Goal: Task Accomplishment & Management: Complete application form

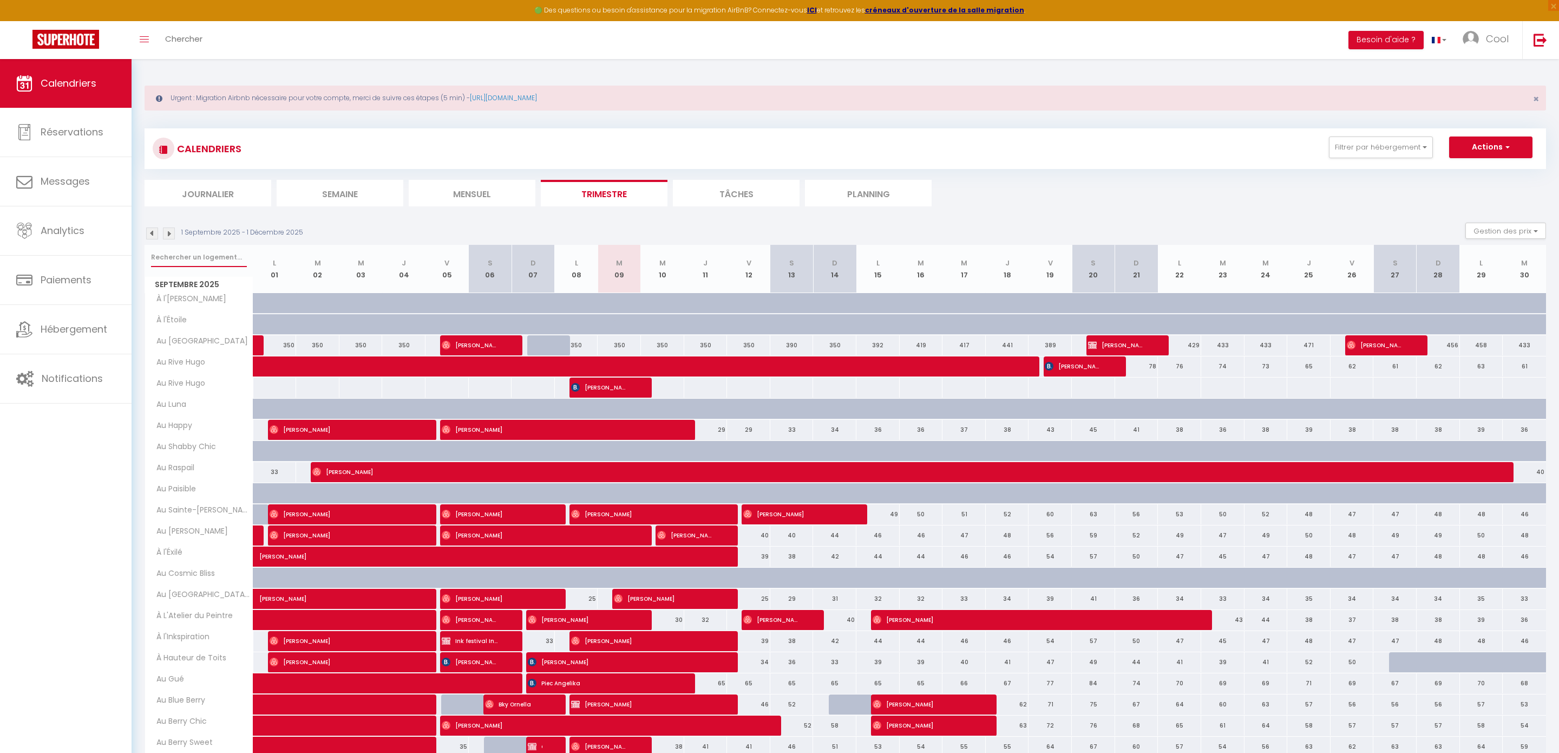
click at [180, 258] on input "text" at bounding box center [199, 256] width 96 height 19
type input "doux"
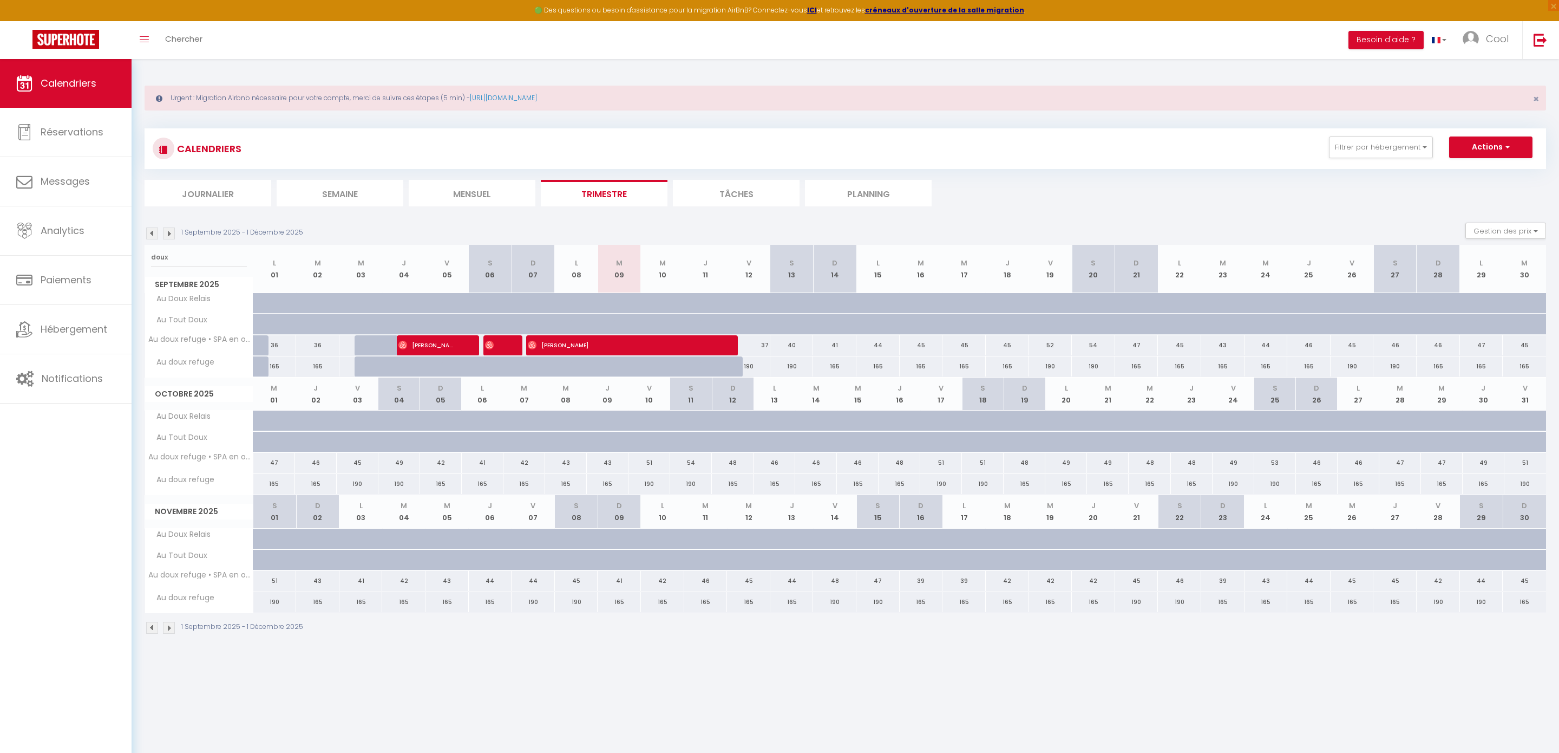
click at [1478, 135] on div "CALENDRIERS Filtrer par hébergement Doux refuge Au doux refuge • SPA en option …" at bounding box center [846, 148] width 1402 height 41
click at [1476, 156] on button "Actions" at bounding box center [1490, 147] width 83 height 22
click at [1476, 173] on link "Nouvelle réservation" at bounding box center [1480, 172] width 94 height 16
select select
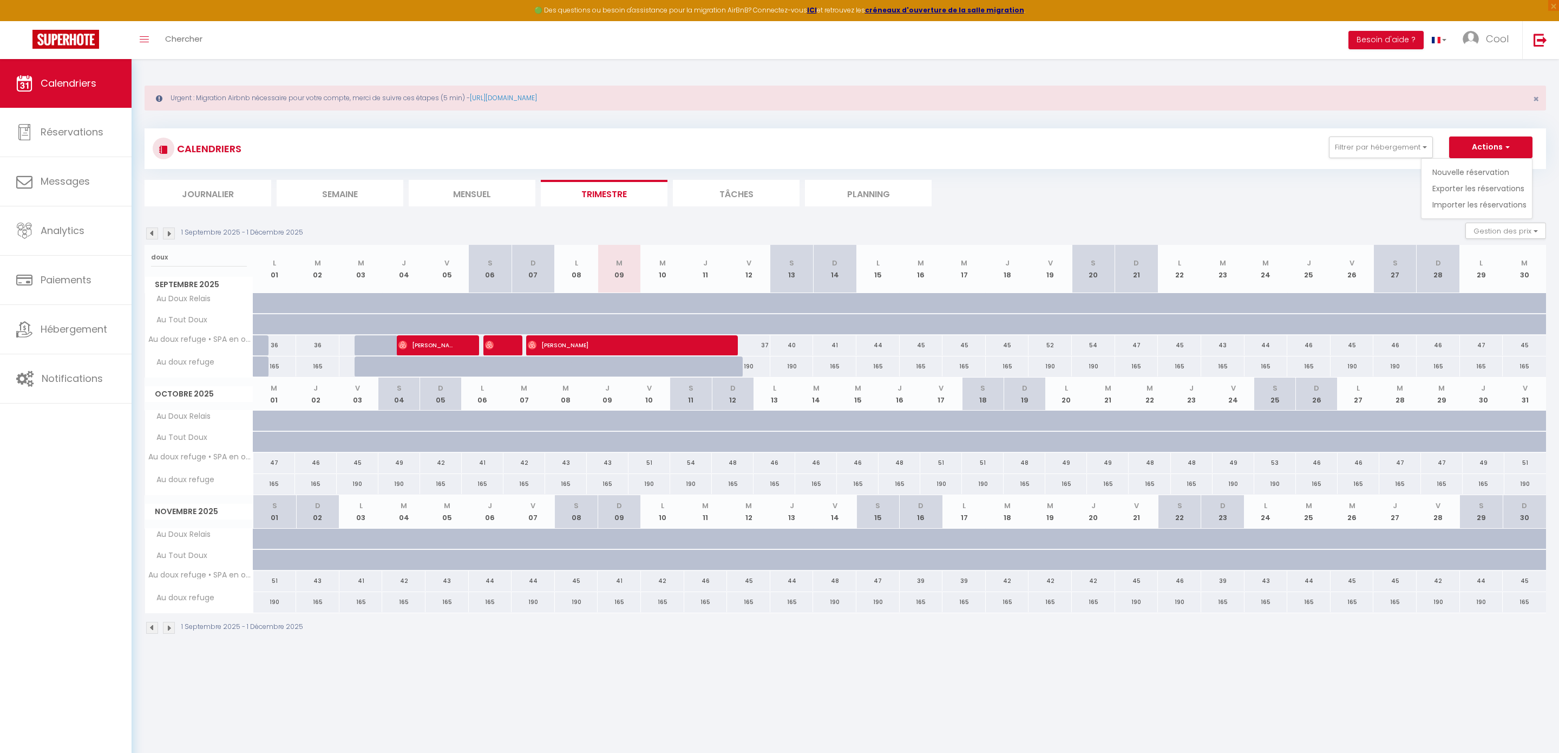
select select
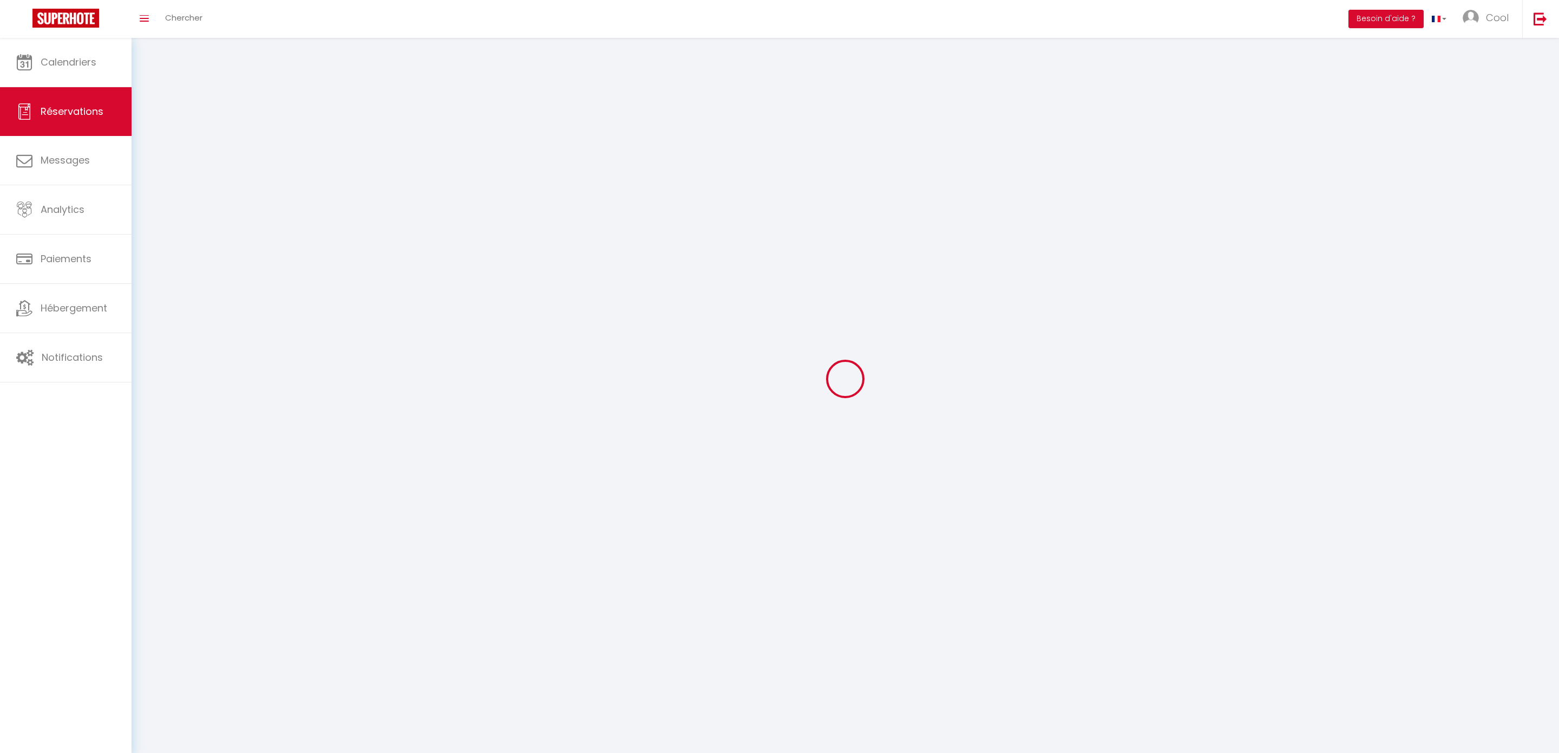
select select
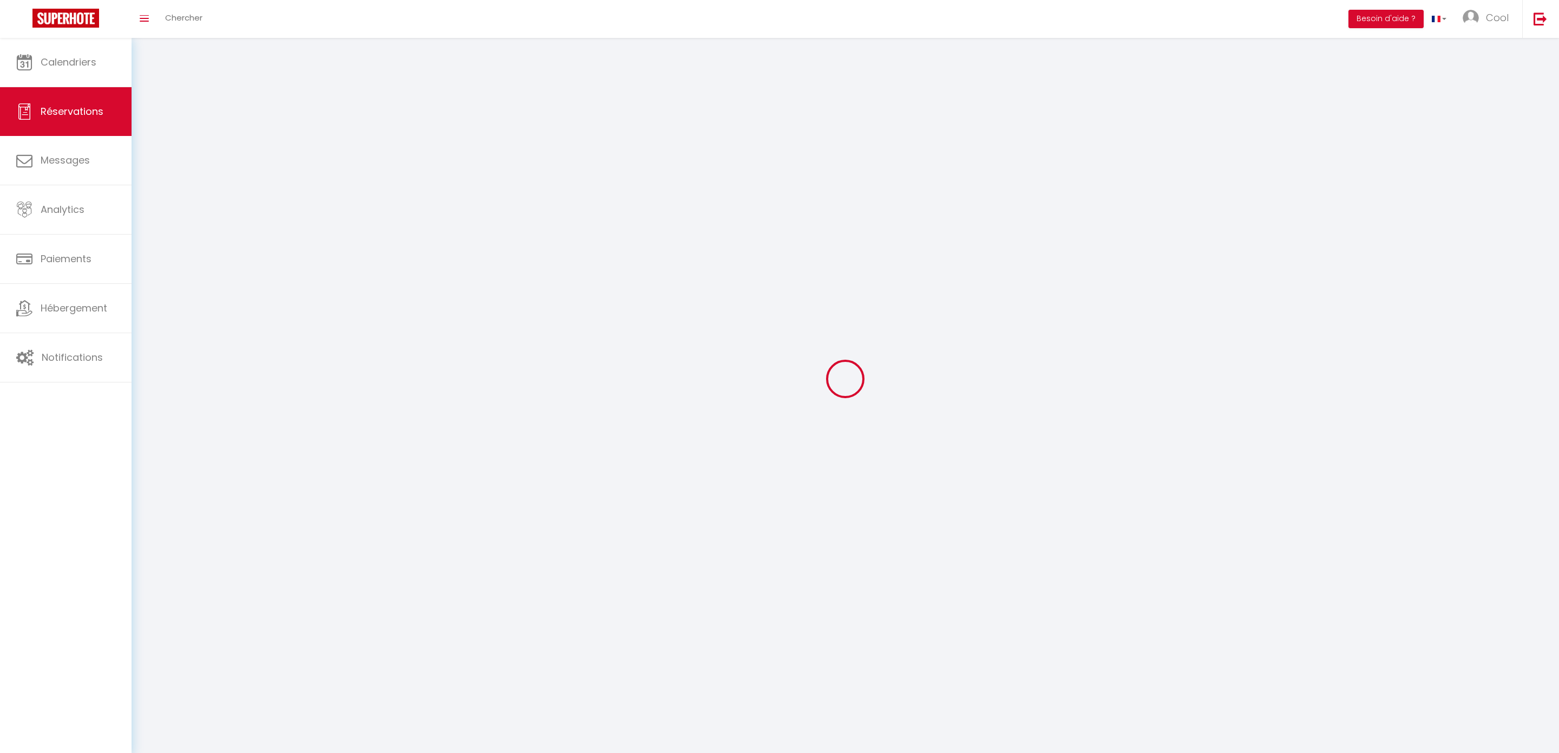
select select
checkbox input "false"
select select
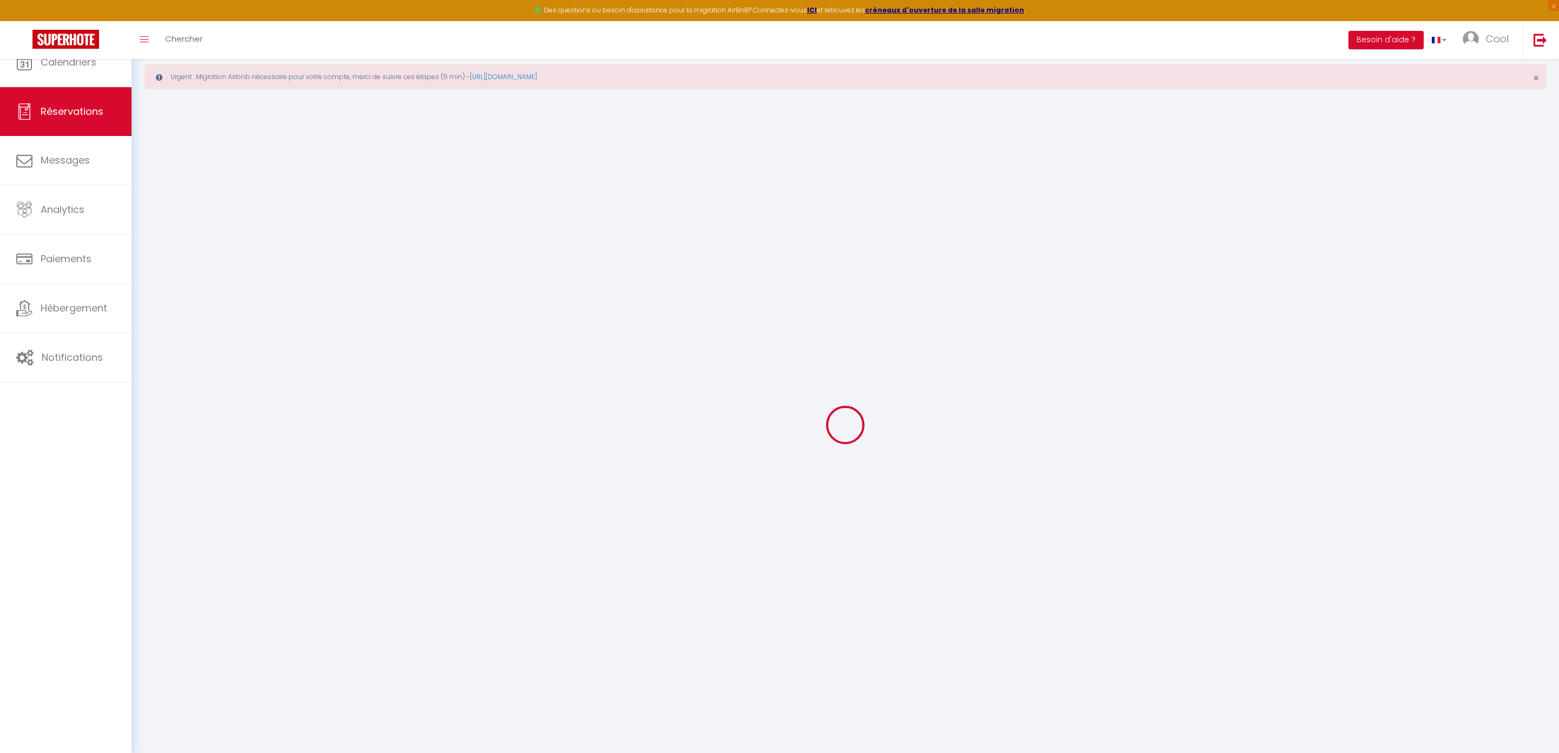
select select
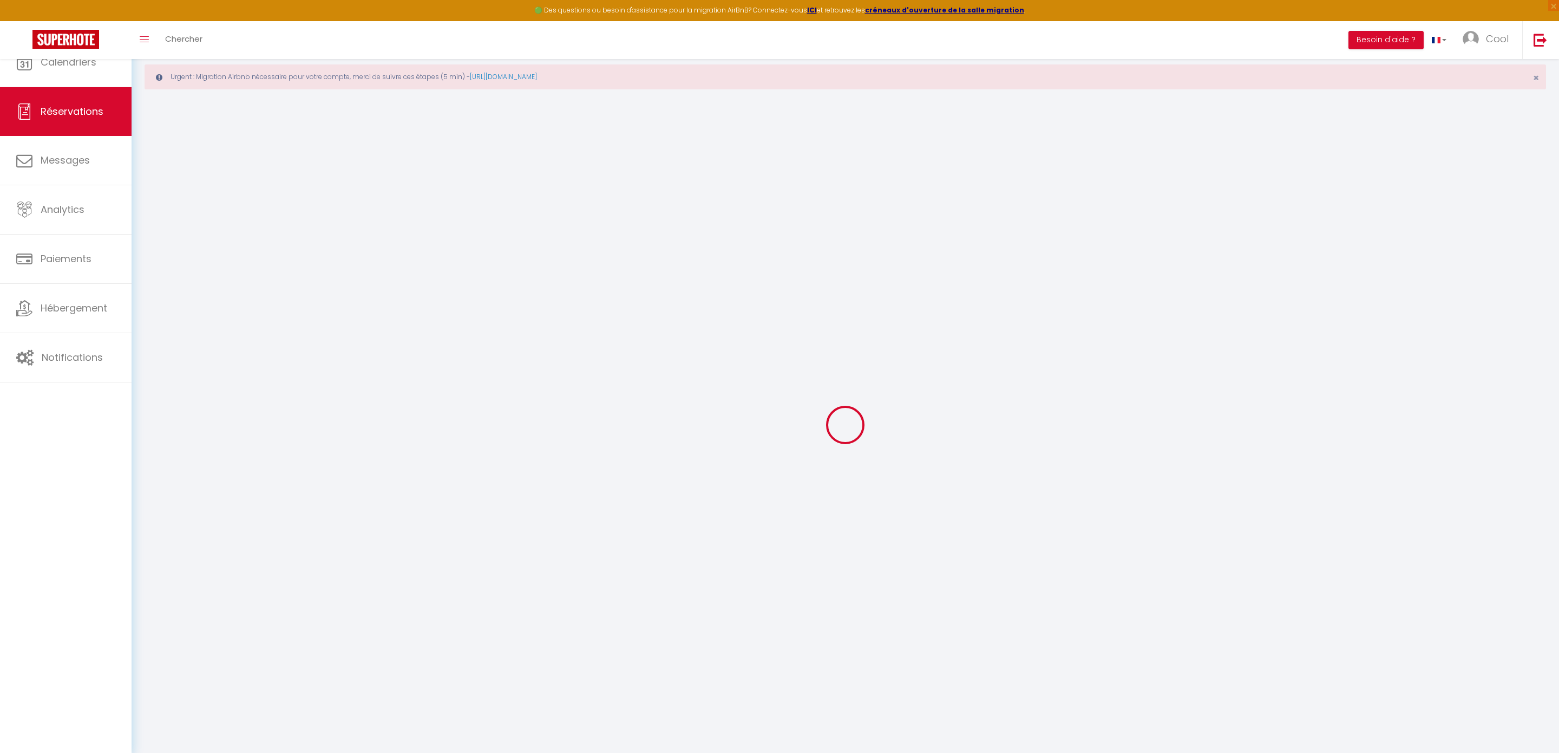
select select
checkbox input "false"
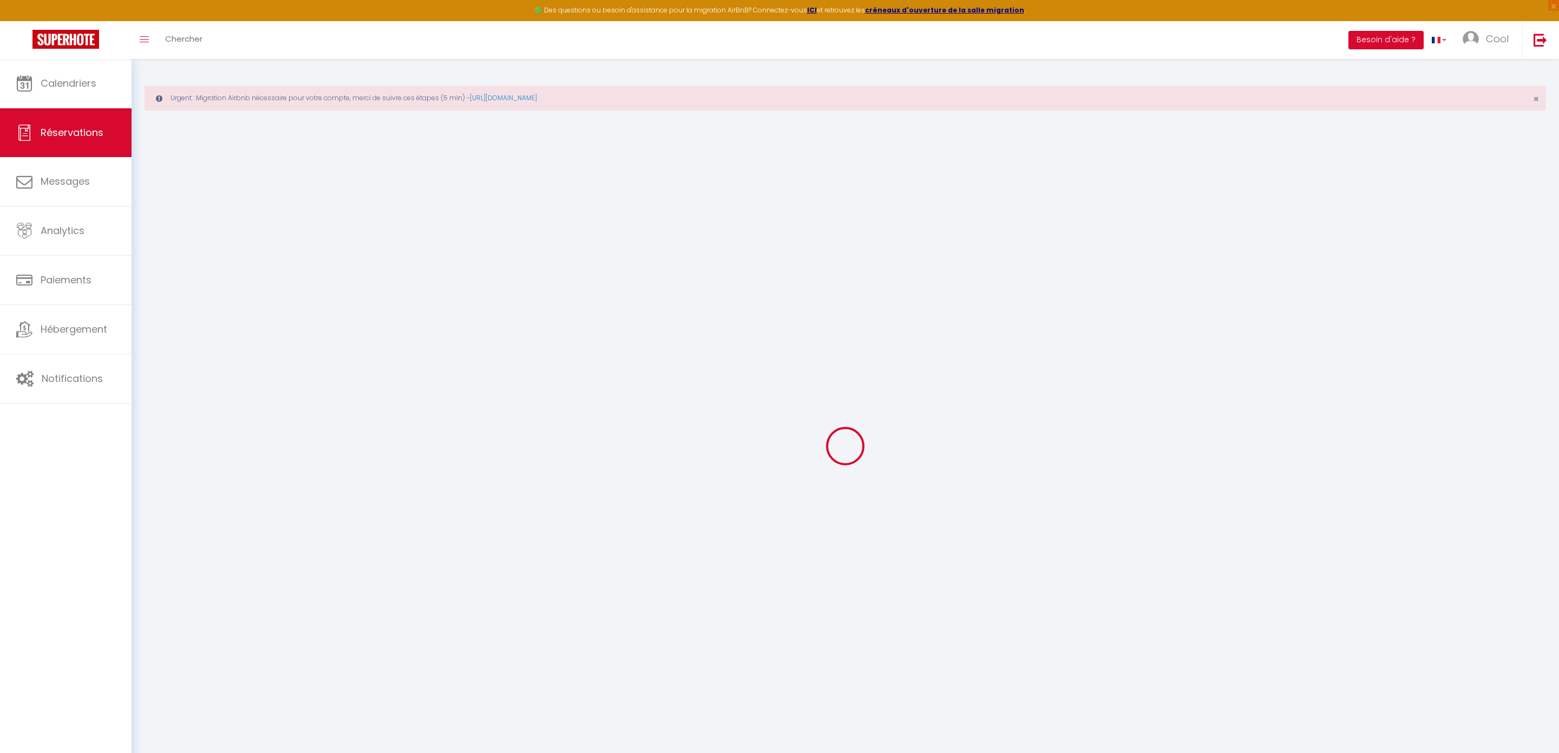
select select
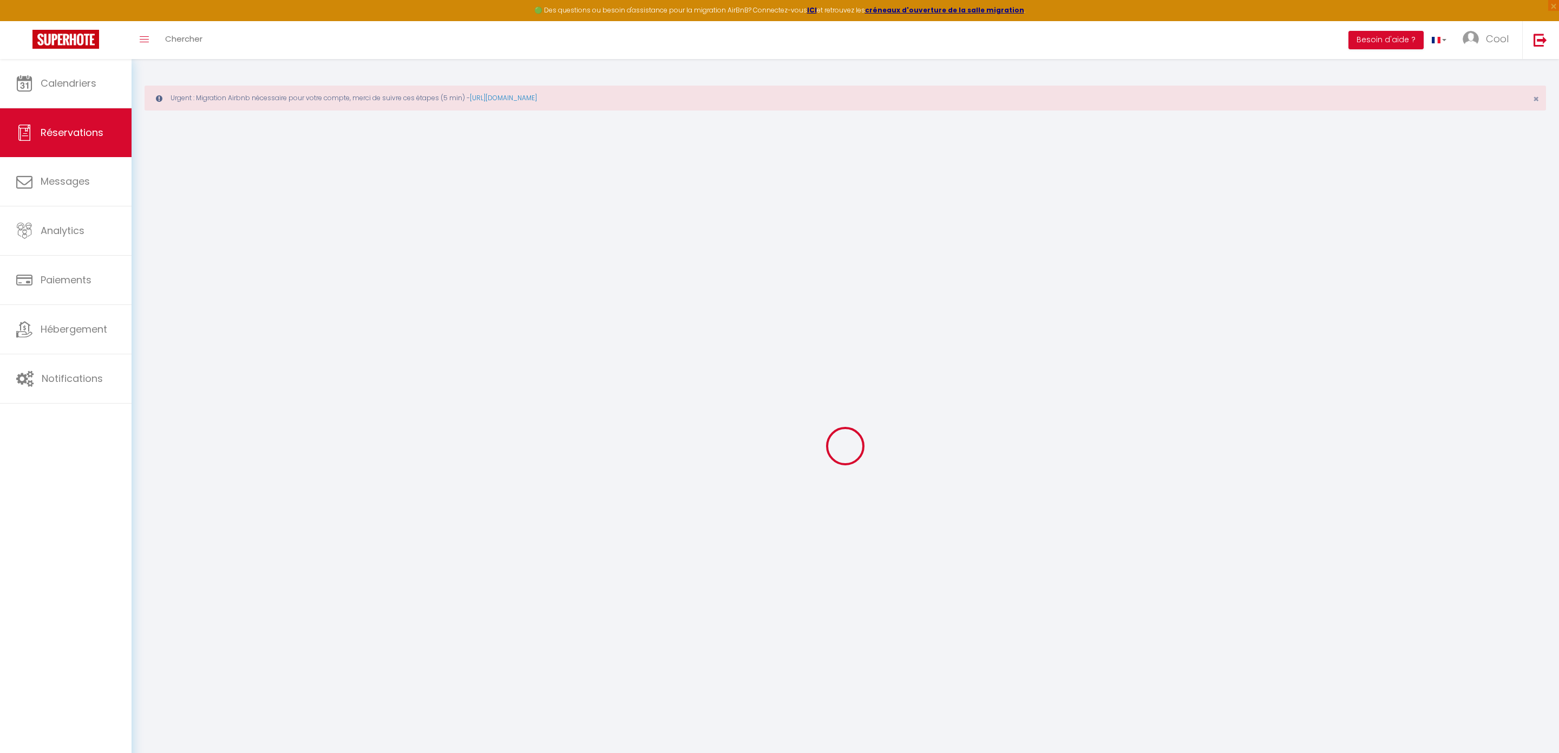
select select
checkbox input "false"
select select
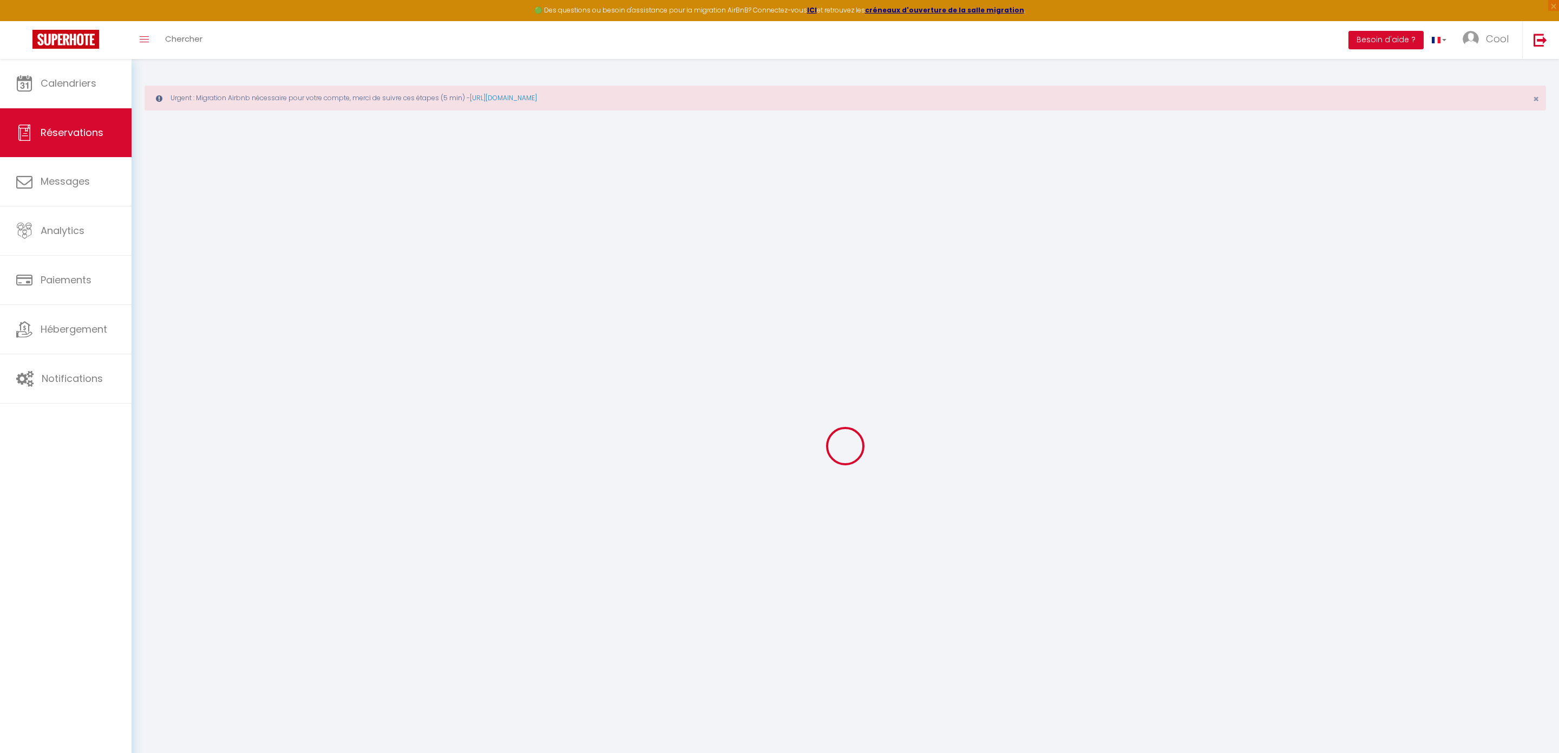
select select
checkbox input "false"
select select
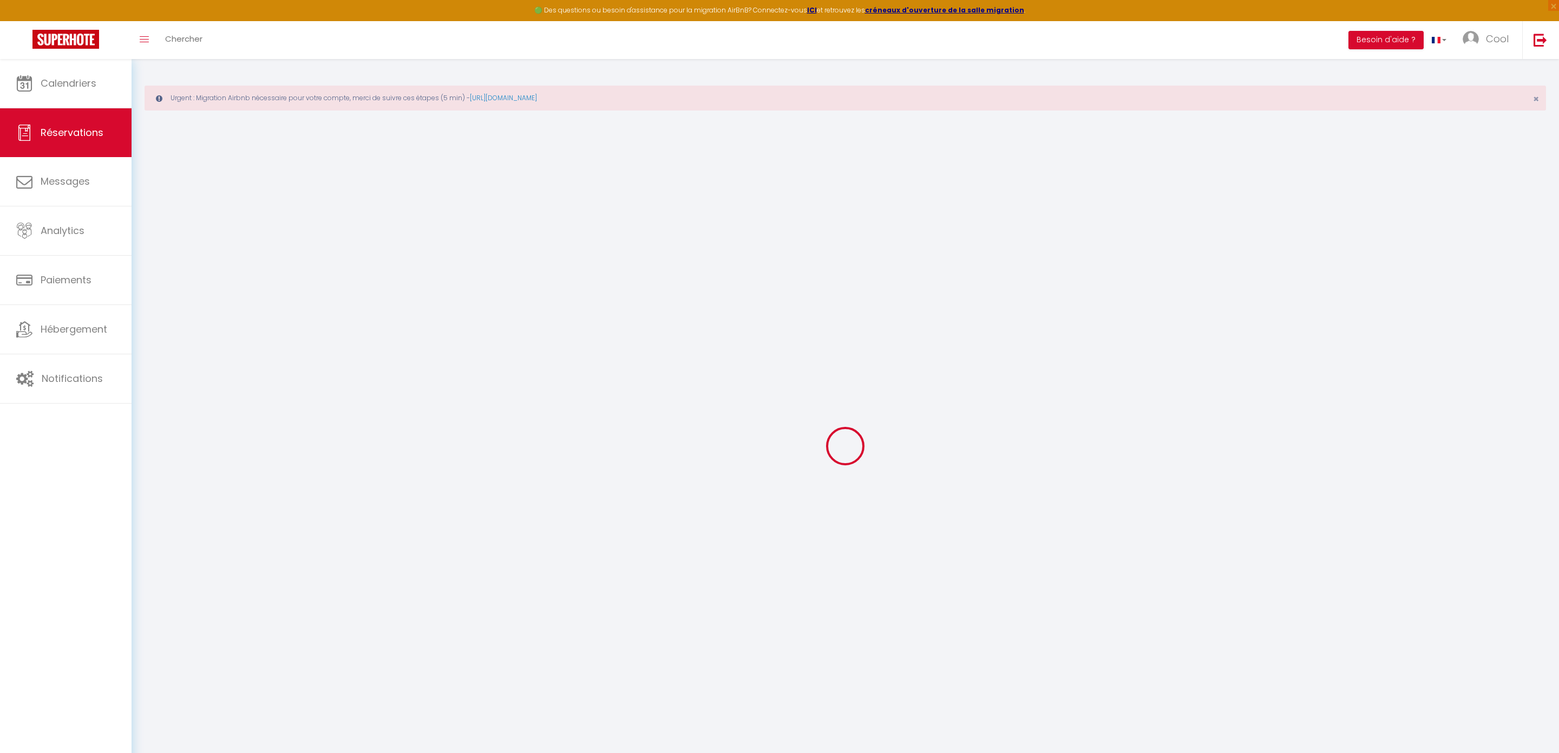
select select
checkbox input "false"
select select
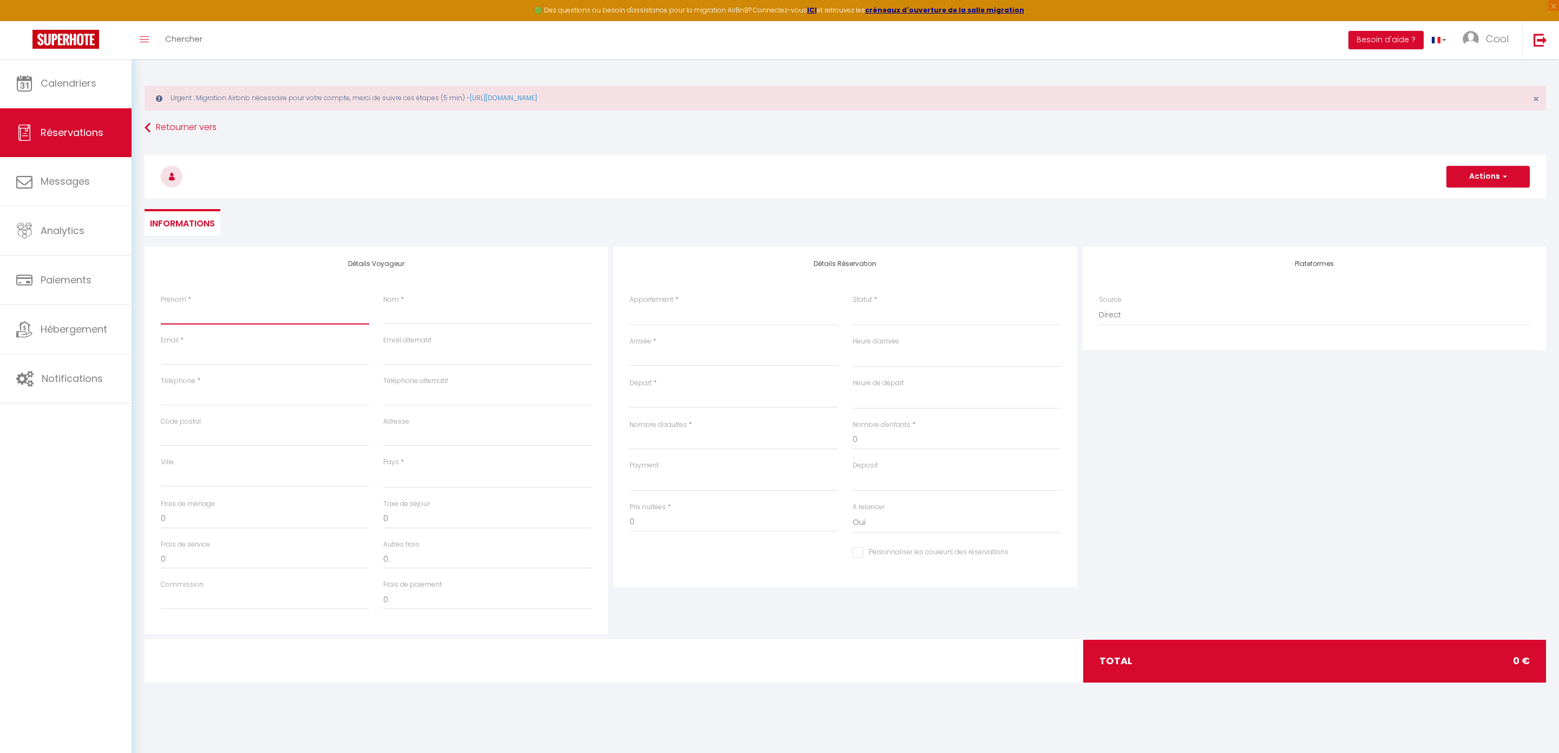
click at [188, 322] on input "Prénom" at bounding box center [265, 314] width 208 height 19
type input "R"
select select
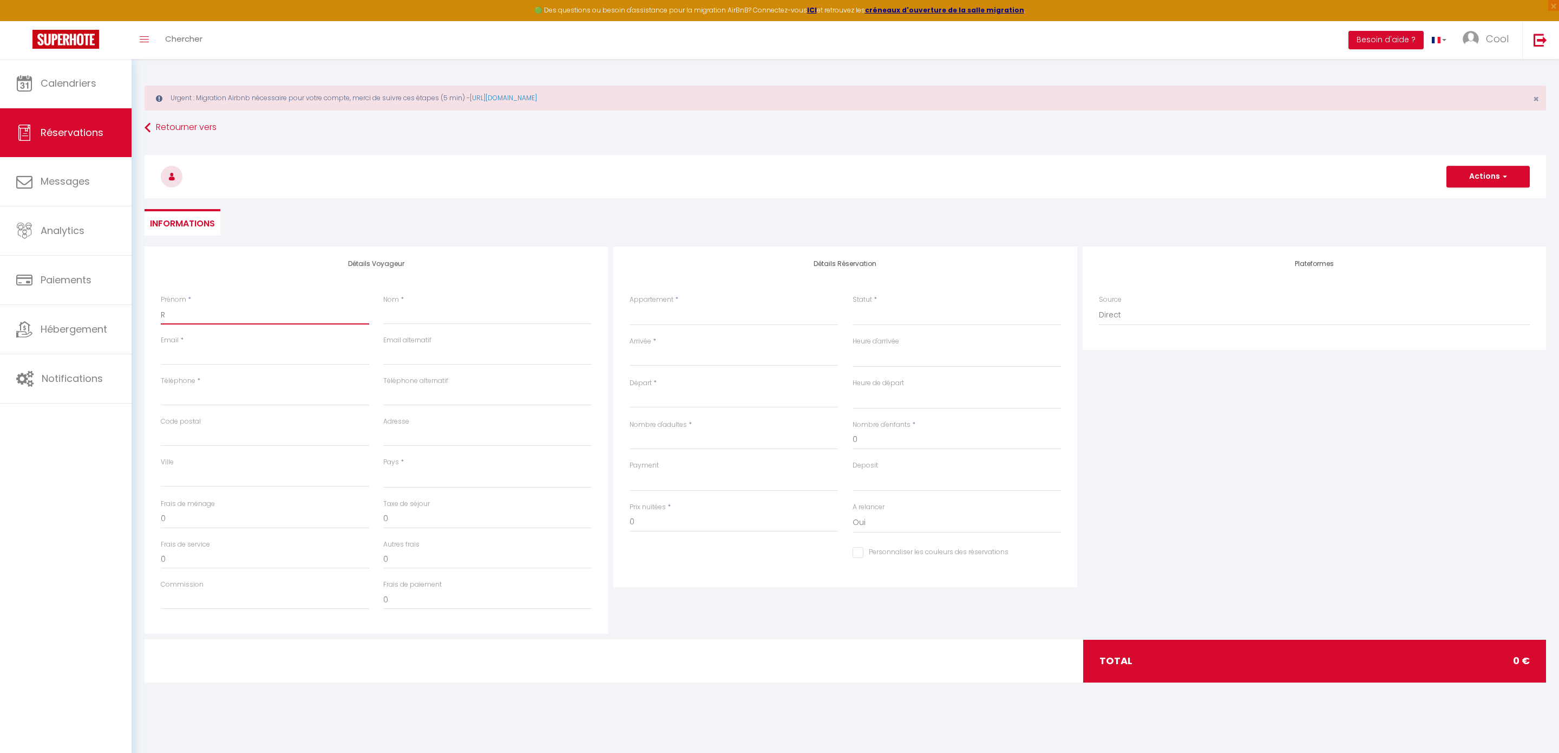
select select
checkbox input "false"
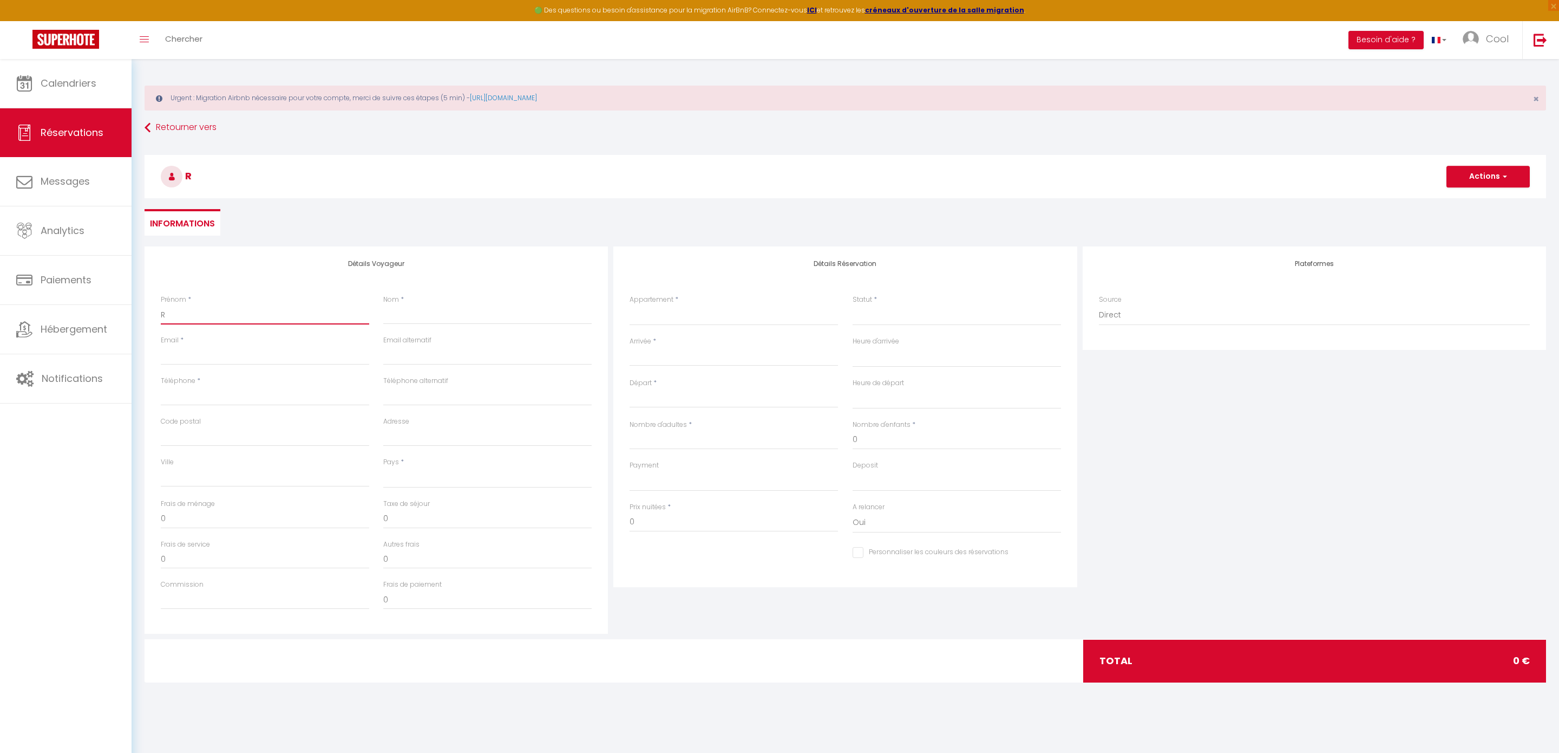
type input "RA"
select select
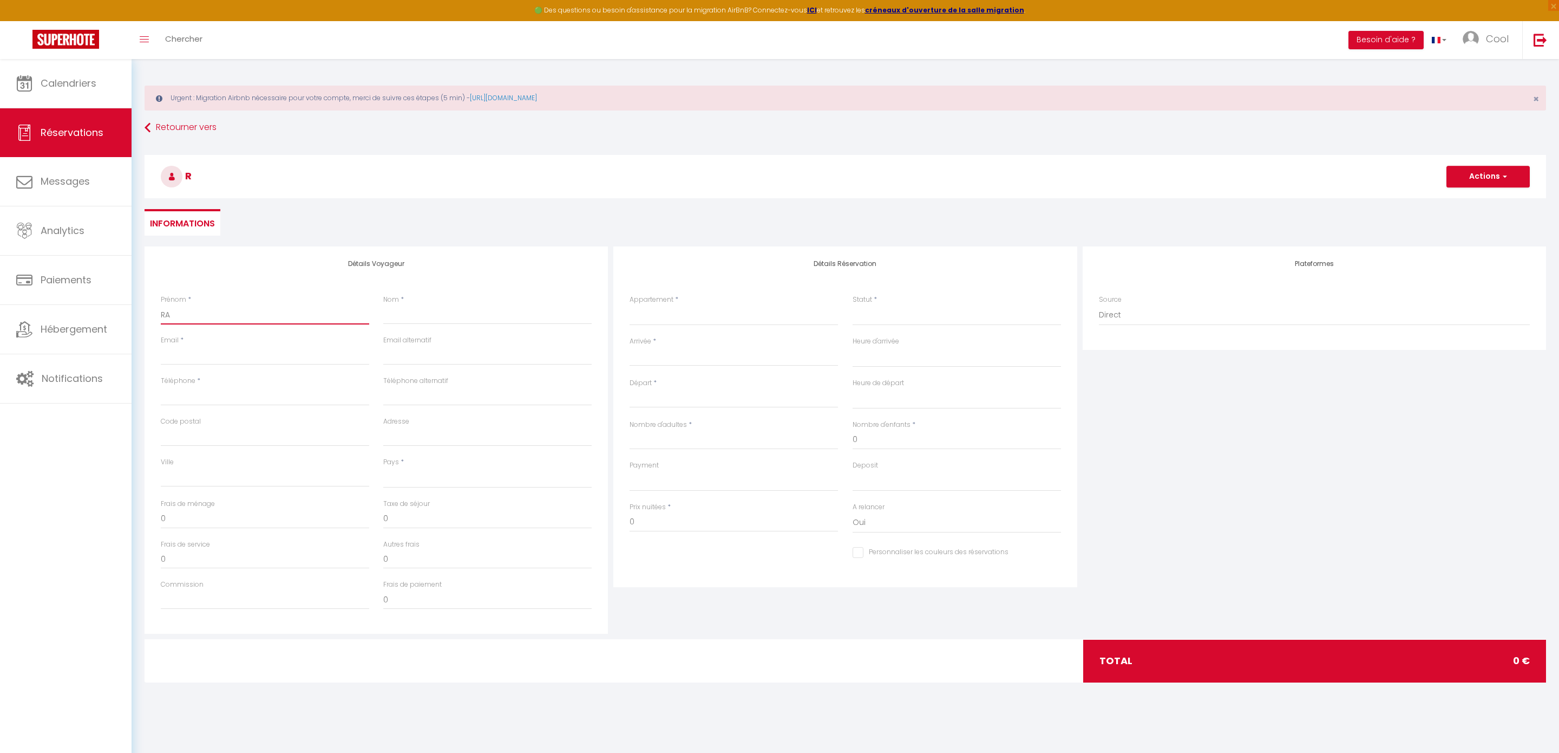
select select
checkbox input "false"
type input "RAC"
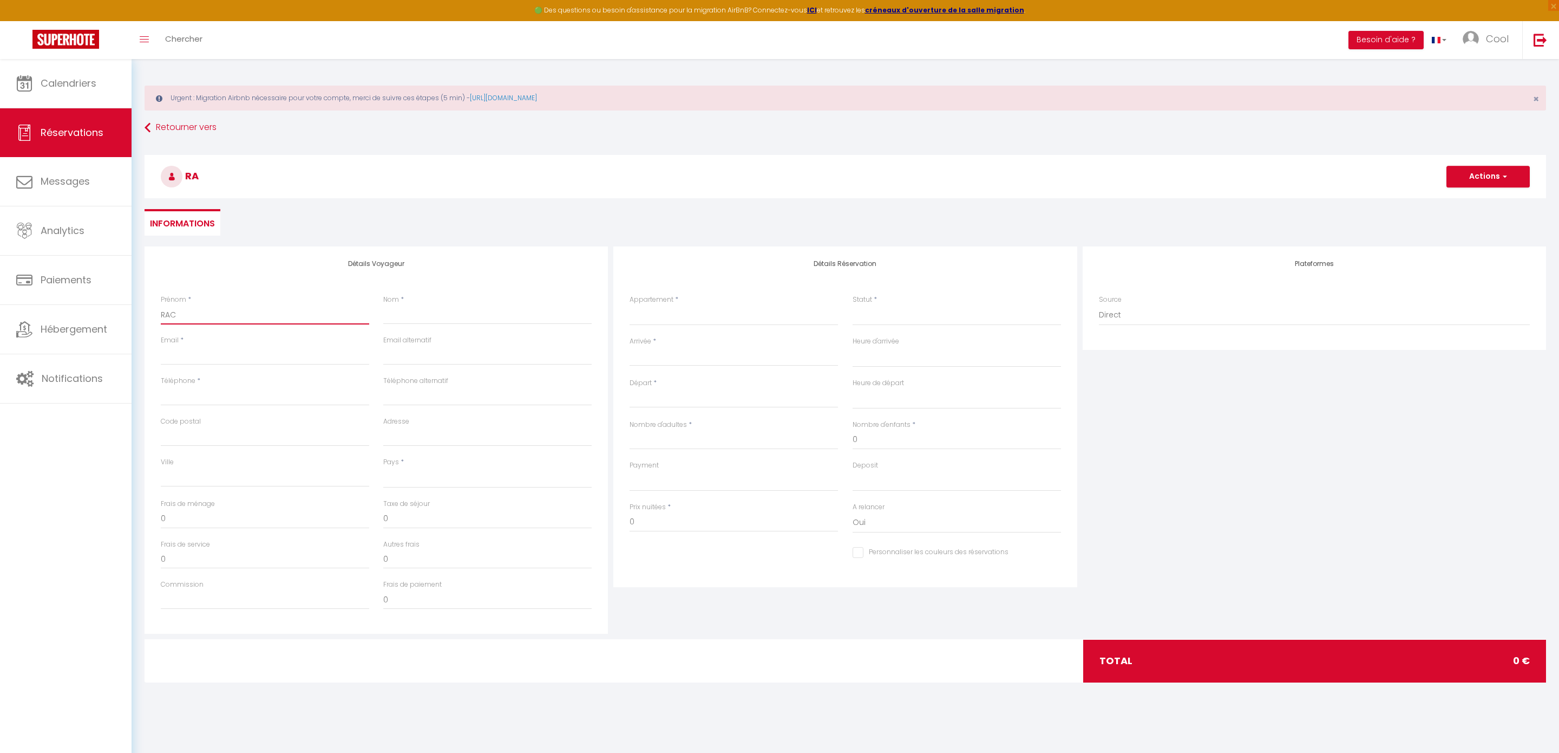
select select
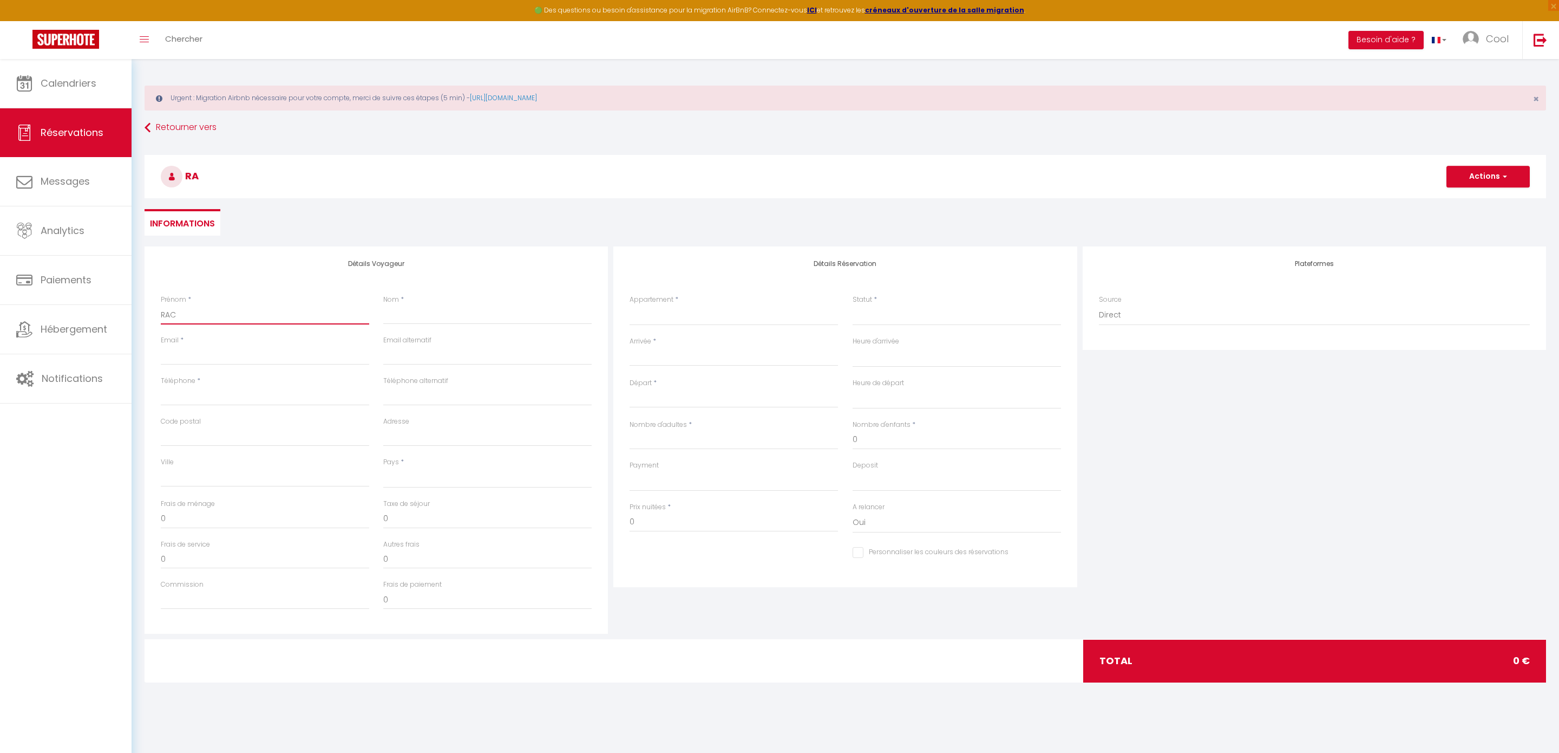
select select
checkbox input "false"
type input "RACC"
select select
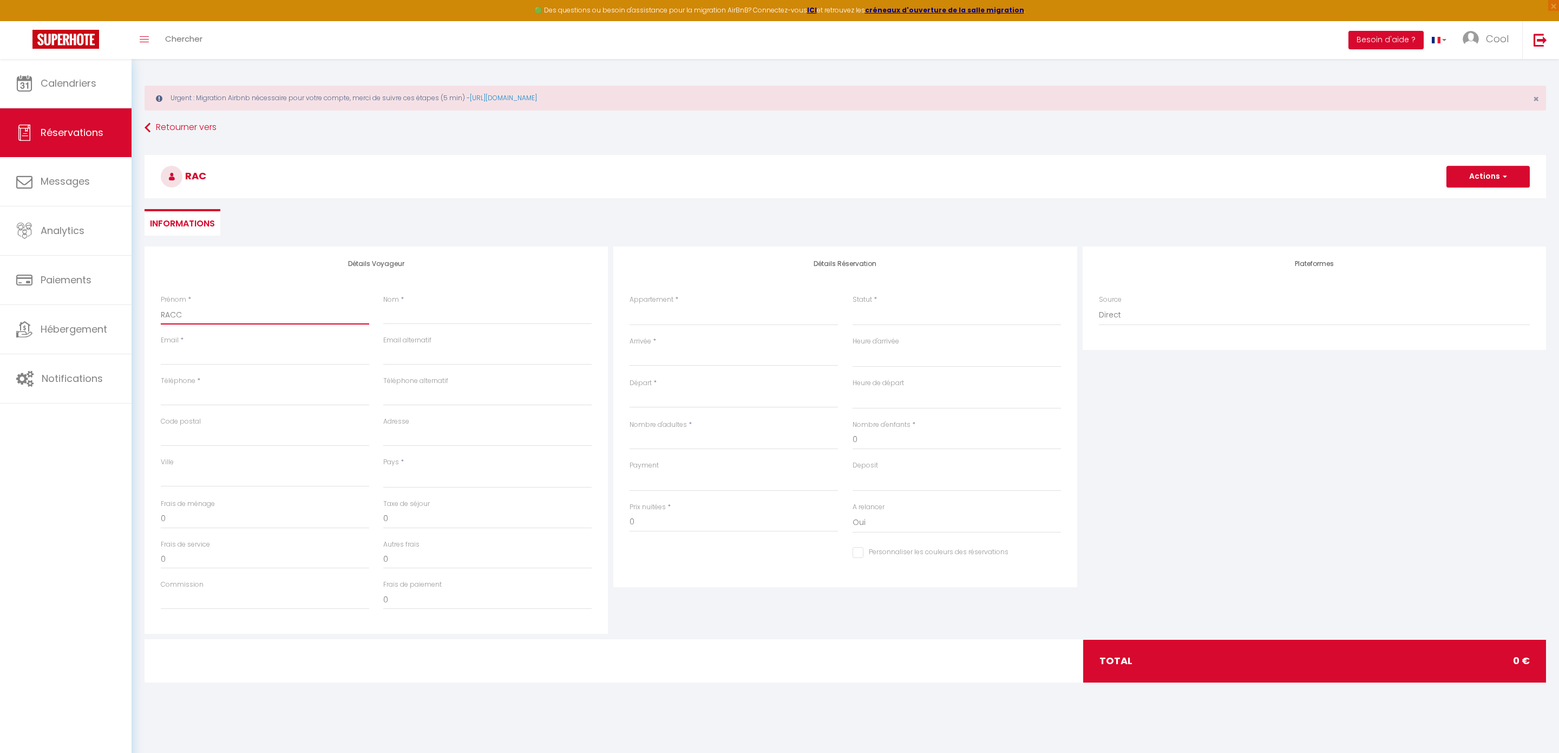
select select
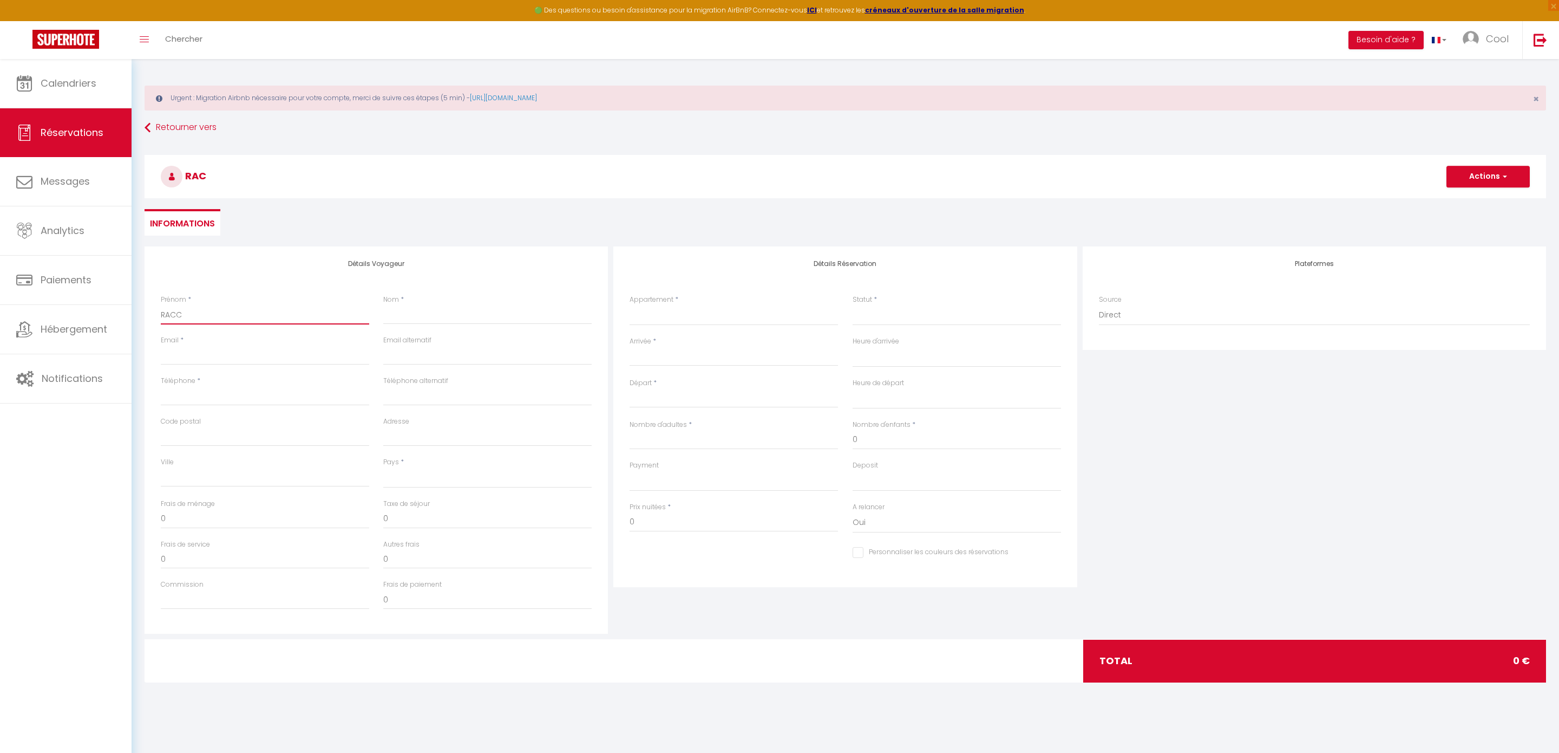
select select
checkbox input "false"
type input "RACC"
click at [476, 319] on input "Nom" at bounding box center [487, 314] width 208 height 19
type input "R"
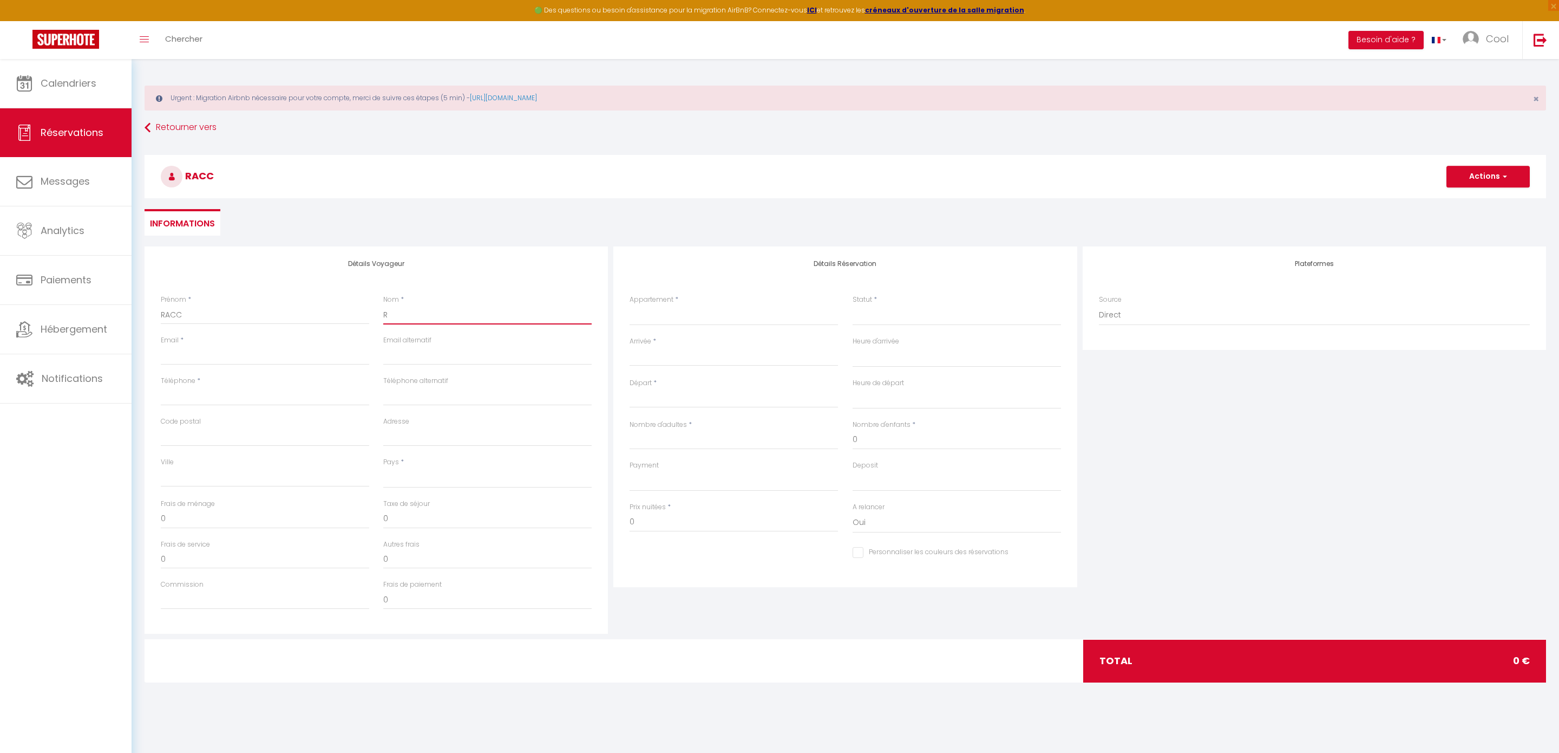
select select
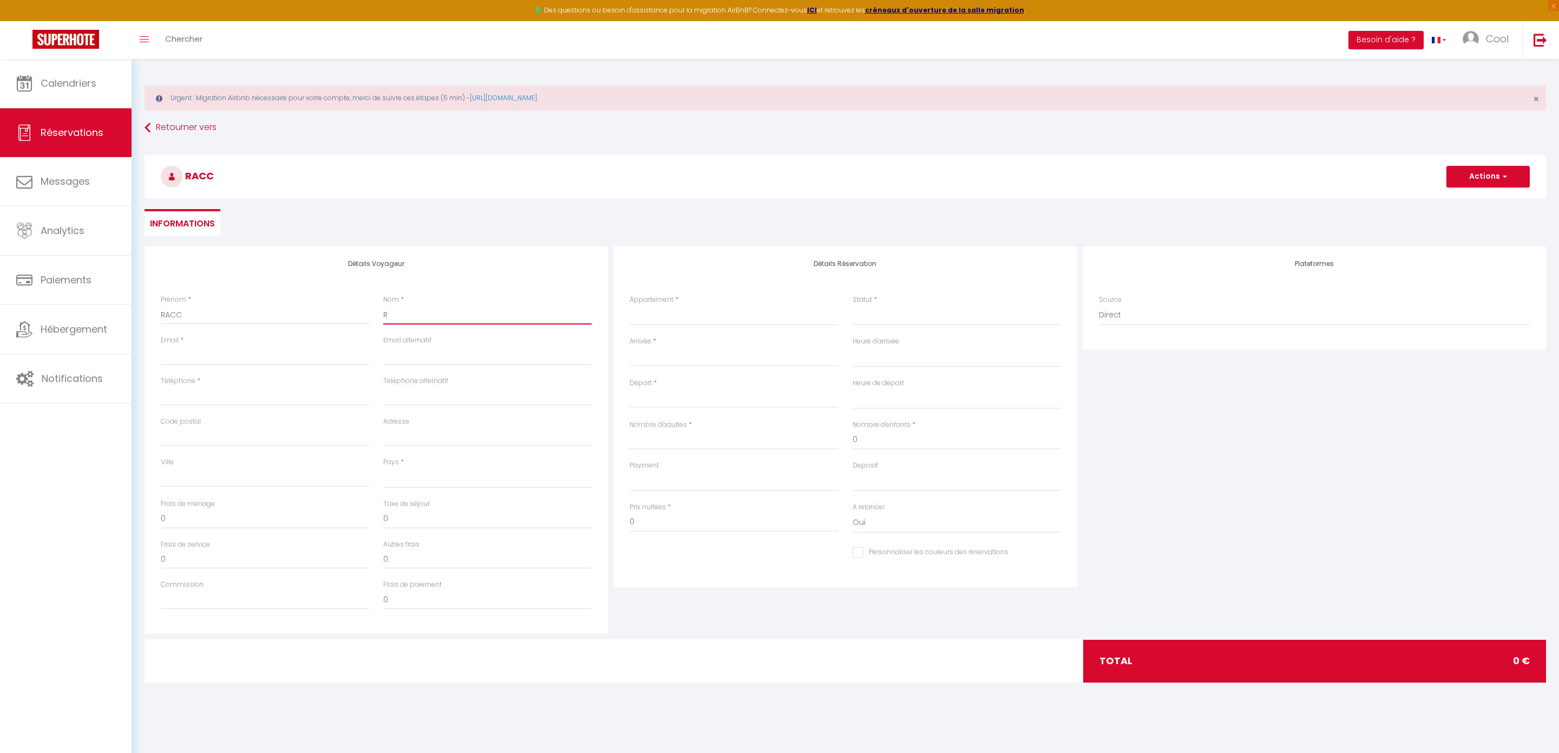
select select
checkbox input "false"
type input "RA"
select select
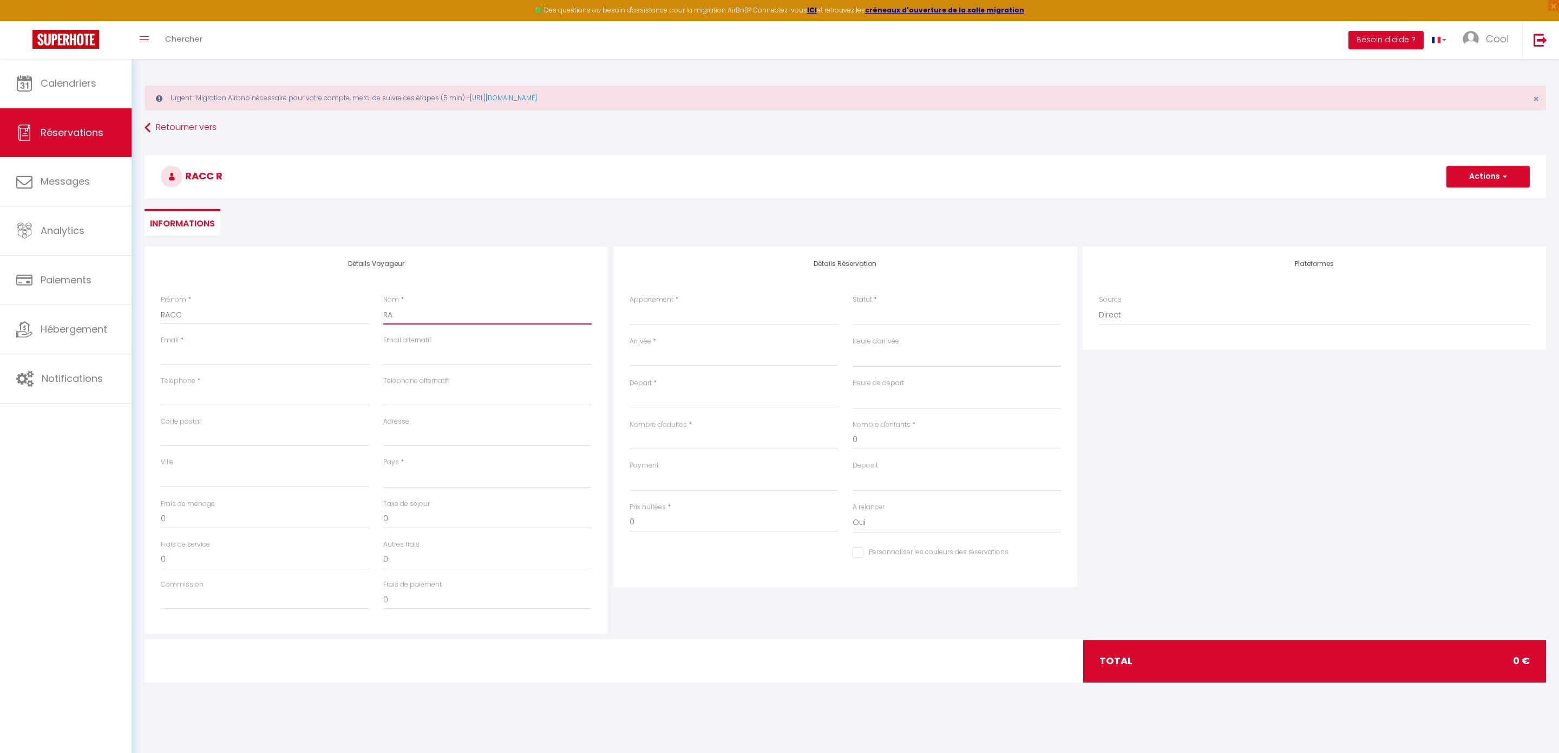
select select
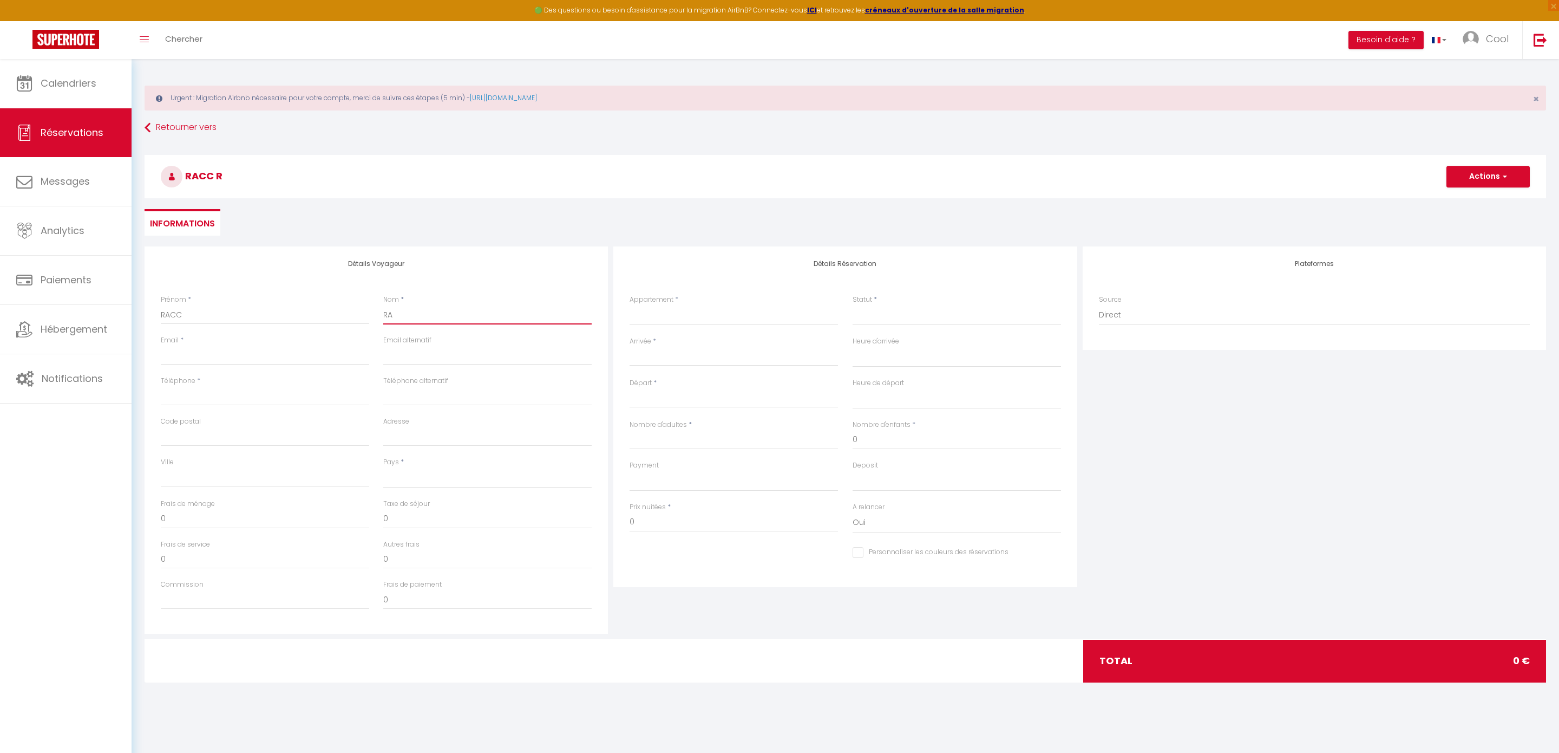
select select
checkbox input "false"
type input "RAC"
select select
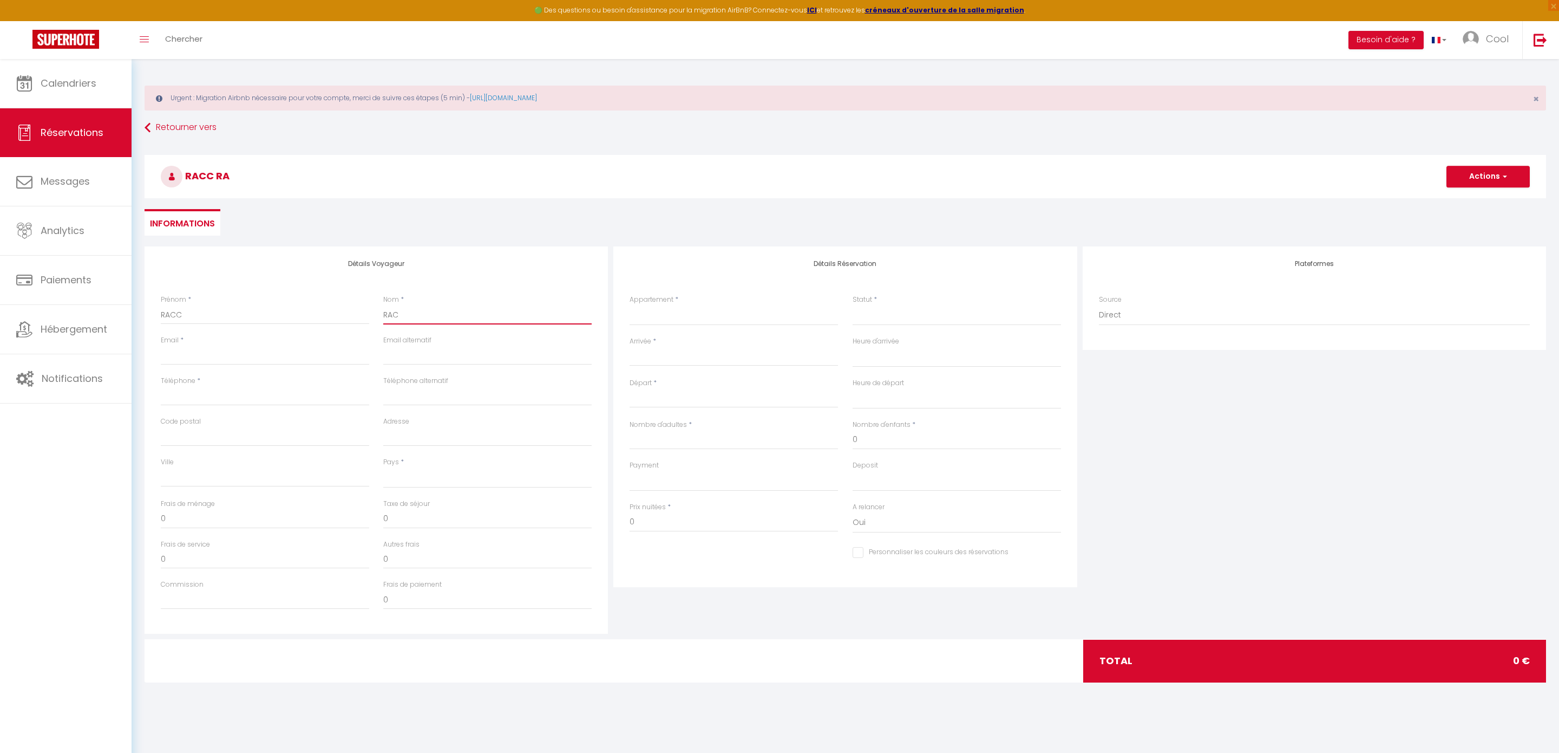
select select
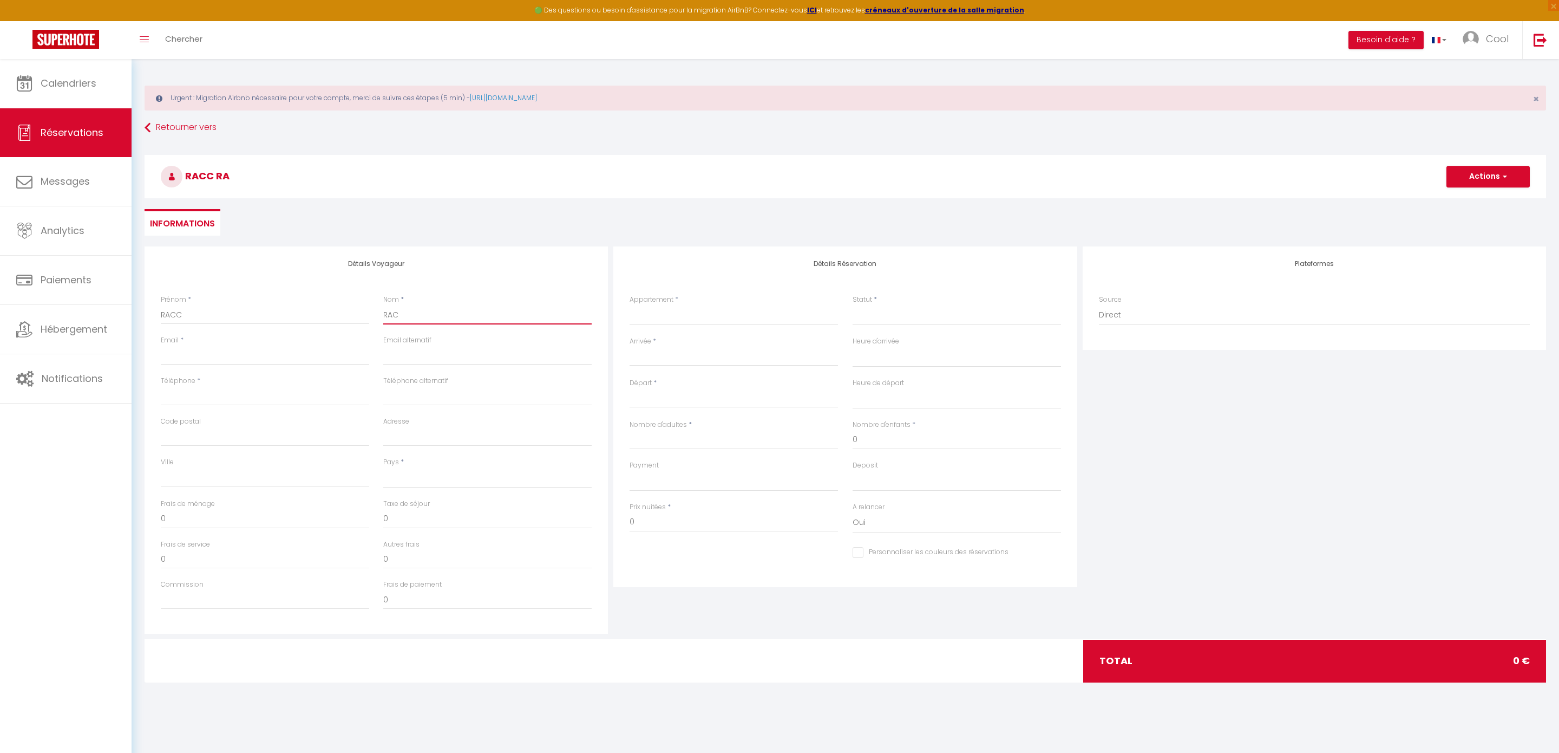
checkbox input "false"
type input "RACC"
select select
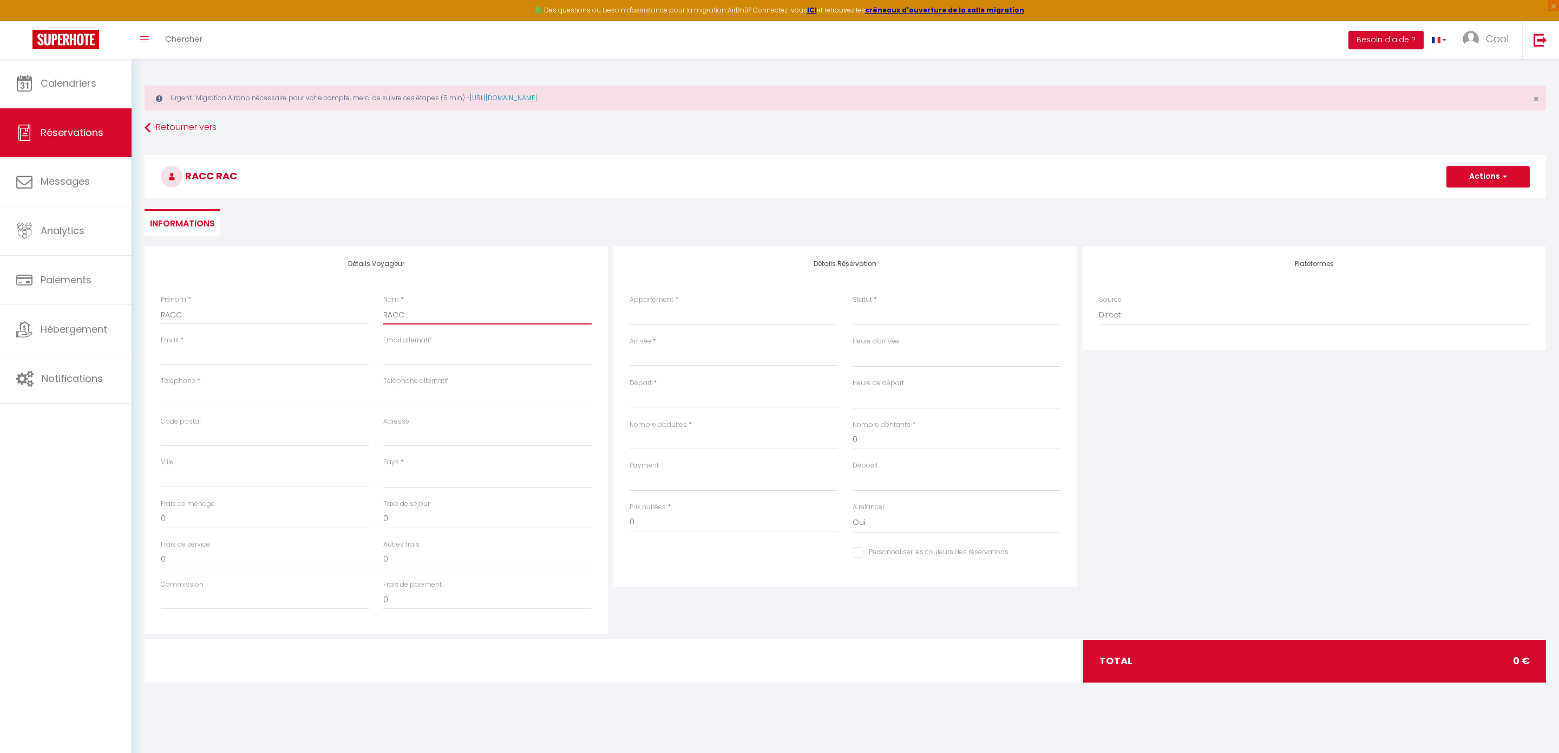
select select
checkbox input "false"
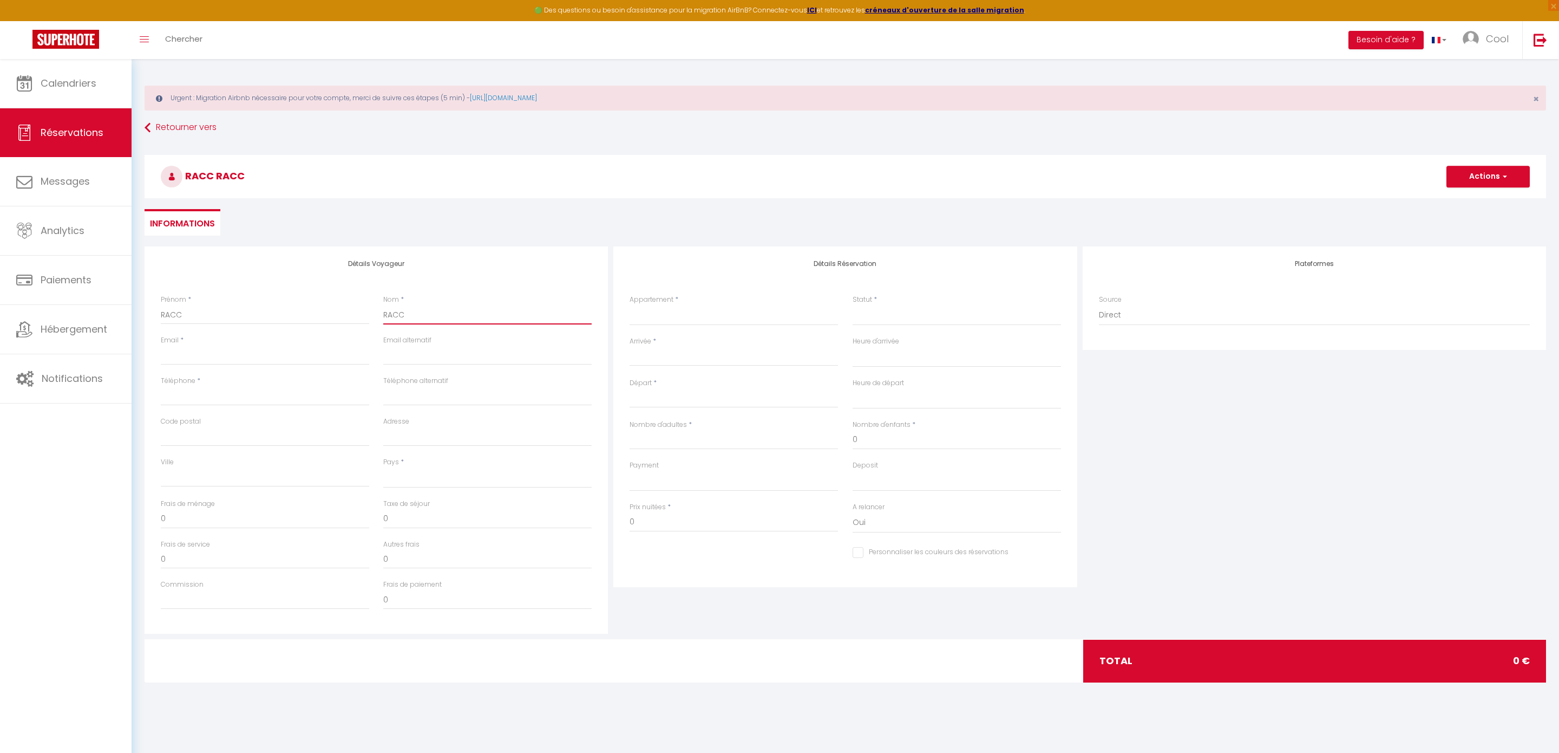
type input "RACC"
click at [175, 361] on input "Email client" at bounding box center [265, 354] width 208 height 19
type input "l"
select select
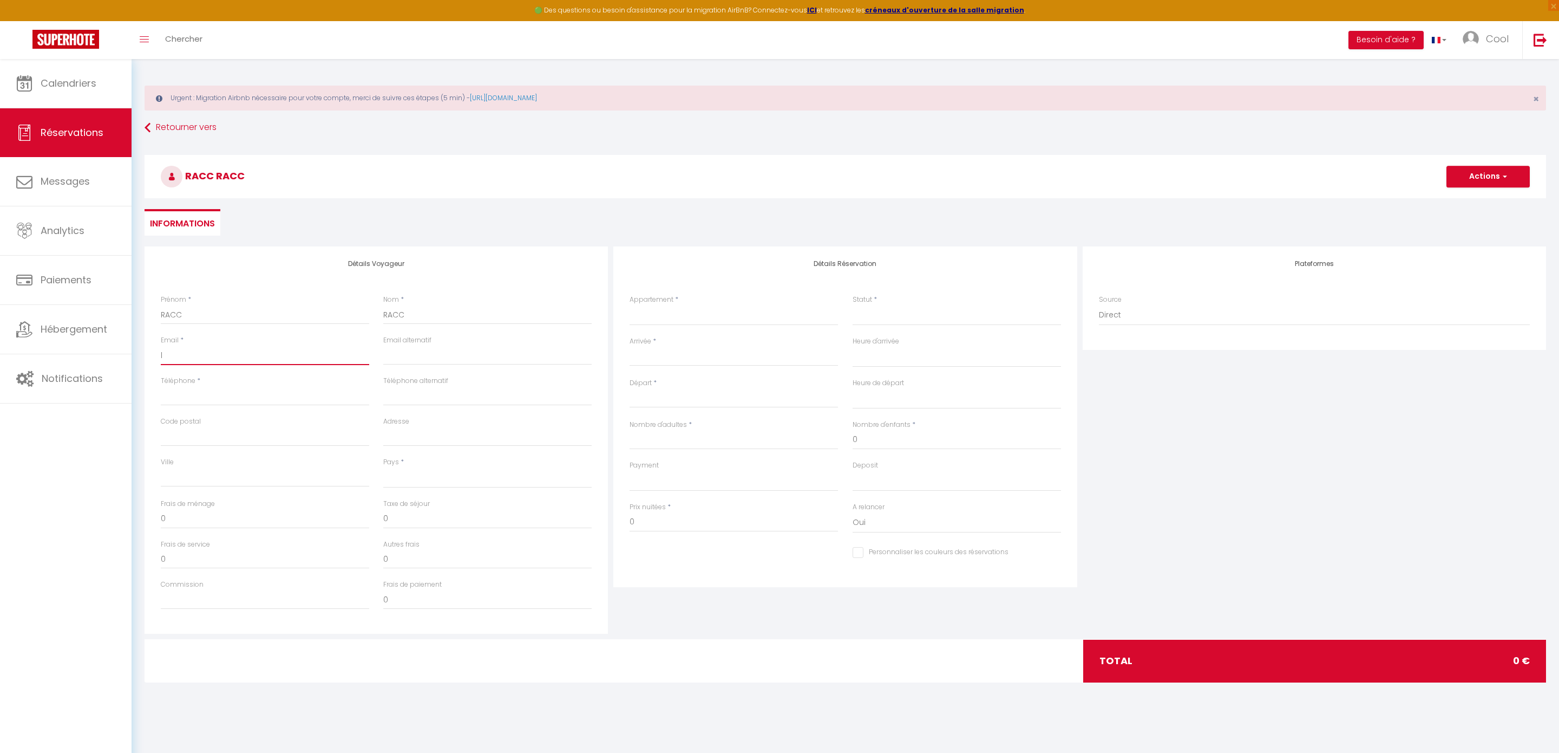
select select
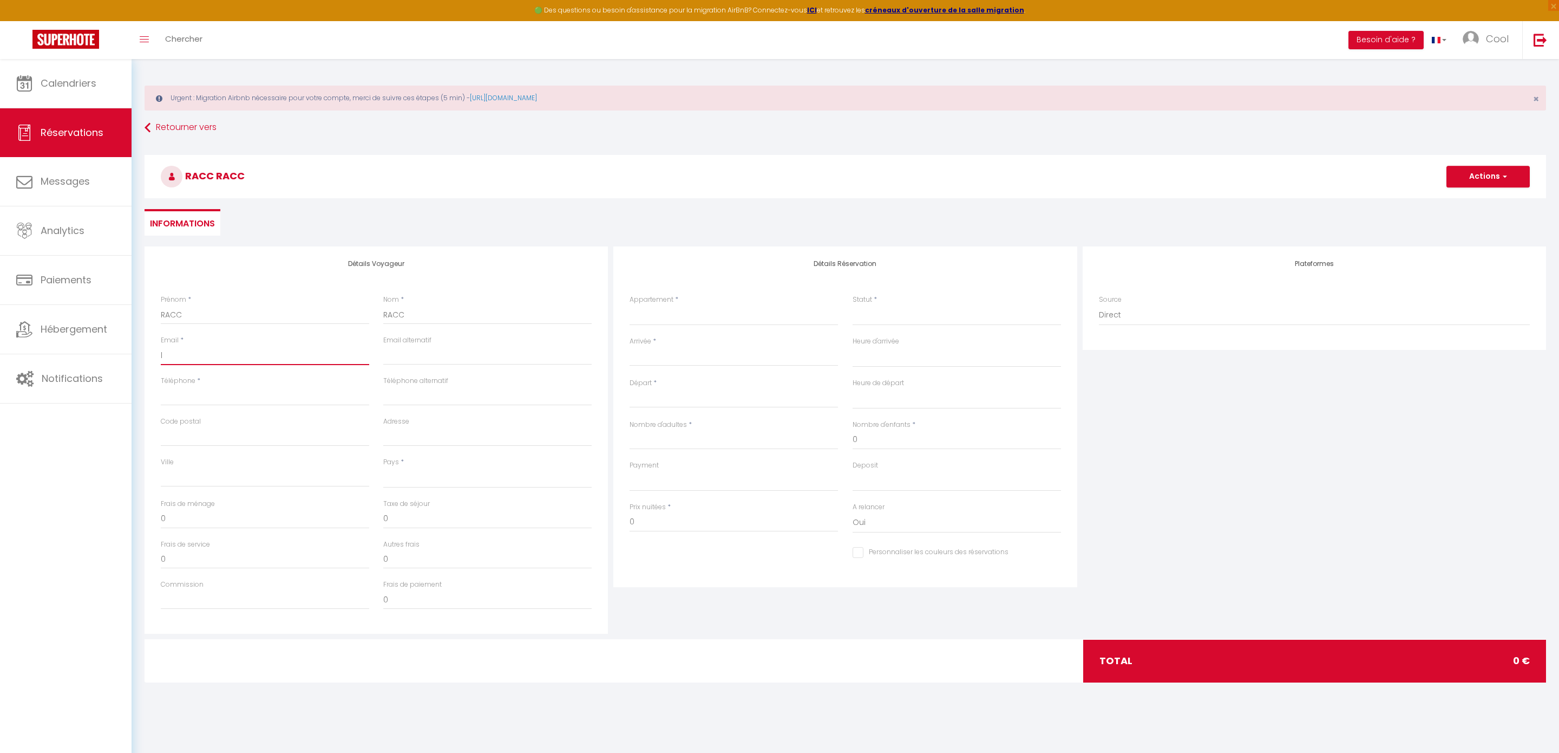
checkbox input "false"
type input "li"
select select
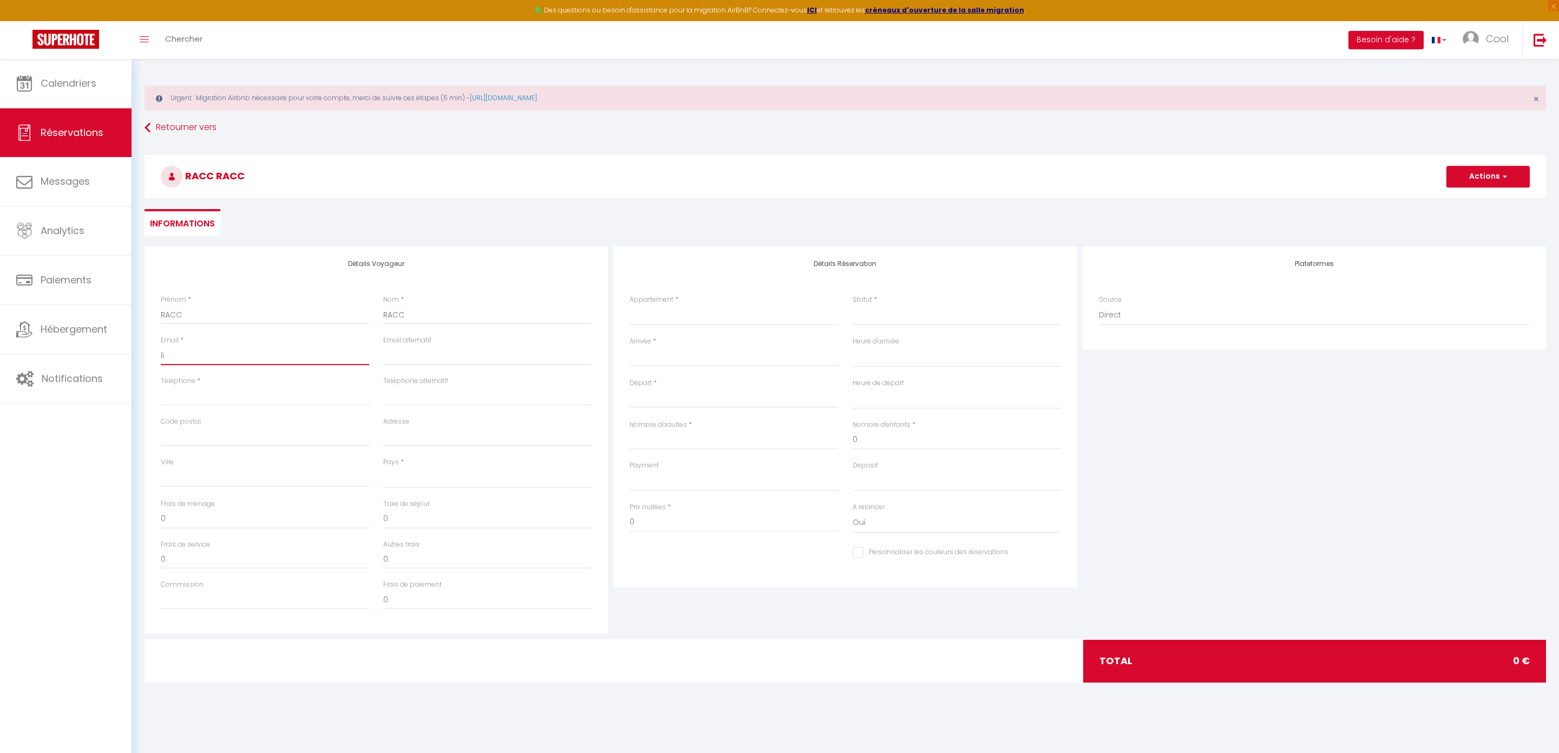
select select
checkbox input "false"
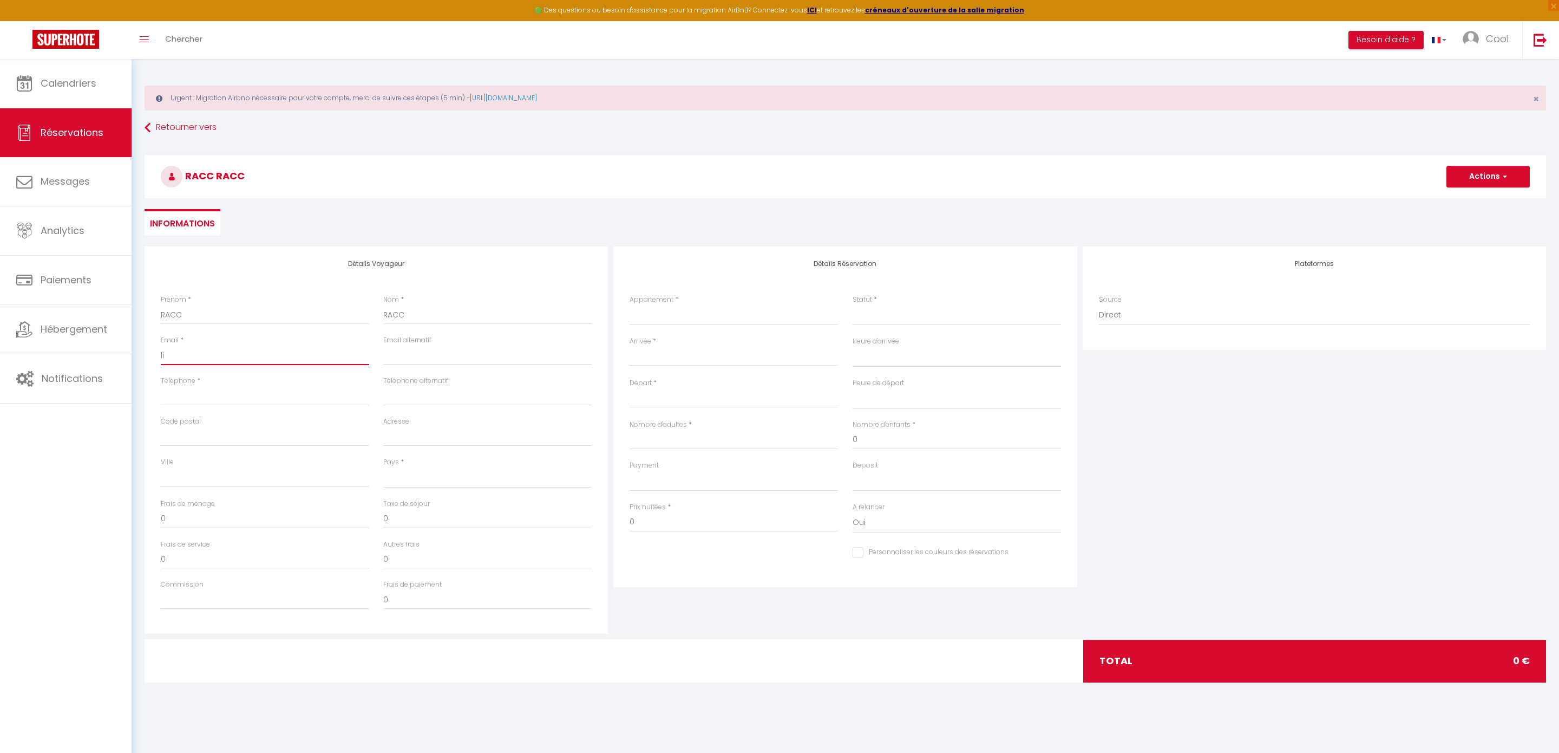
type input "l"
select select
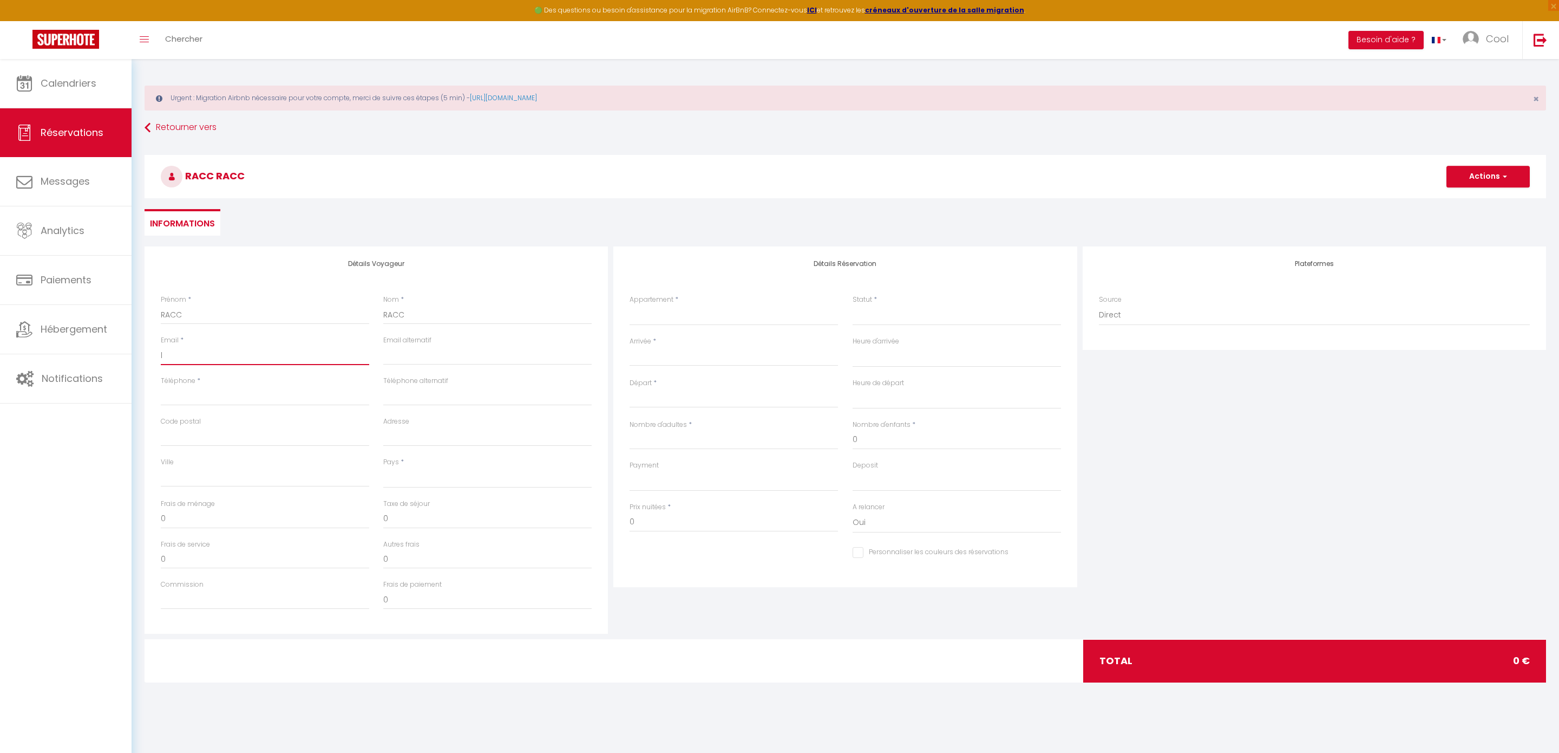
select select
checkbox input "false"
type input "ll"
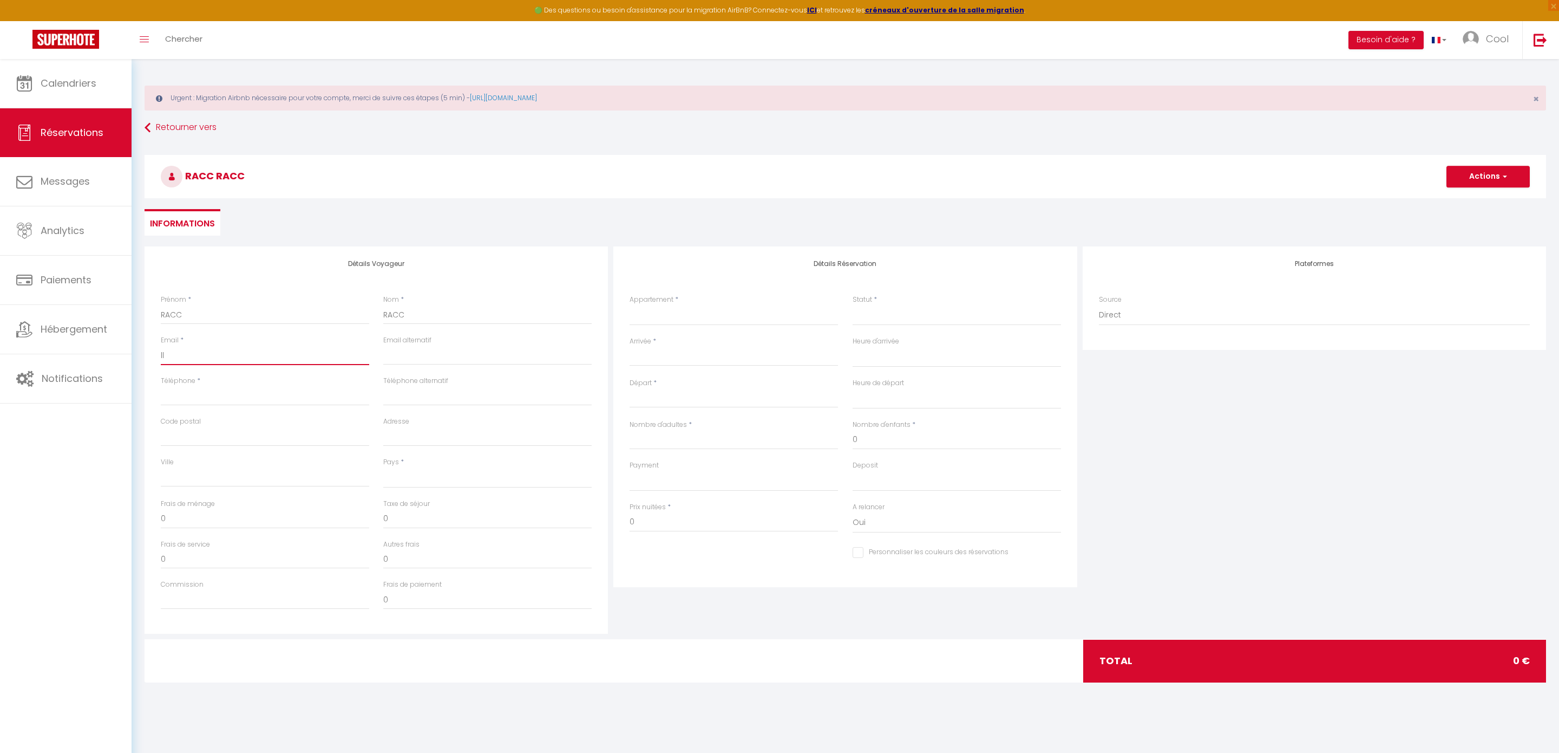
select select
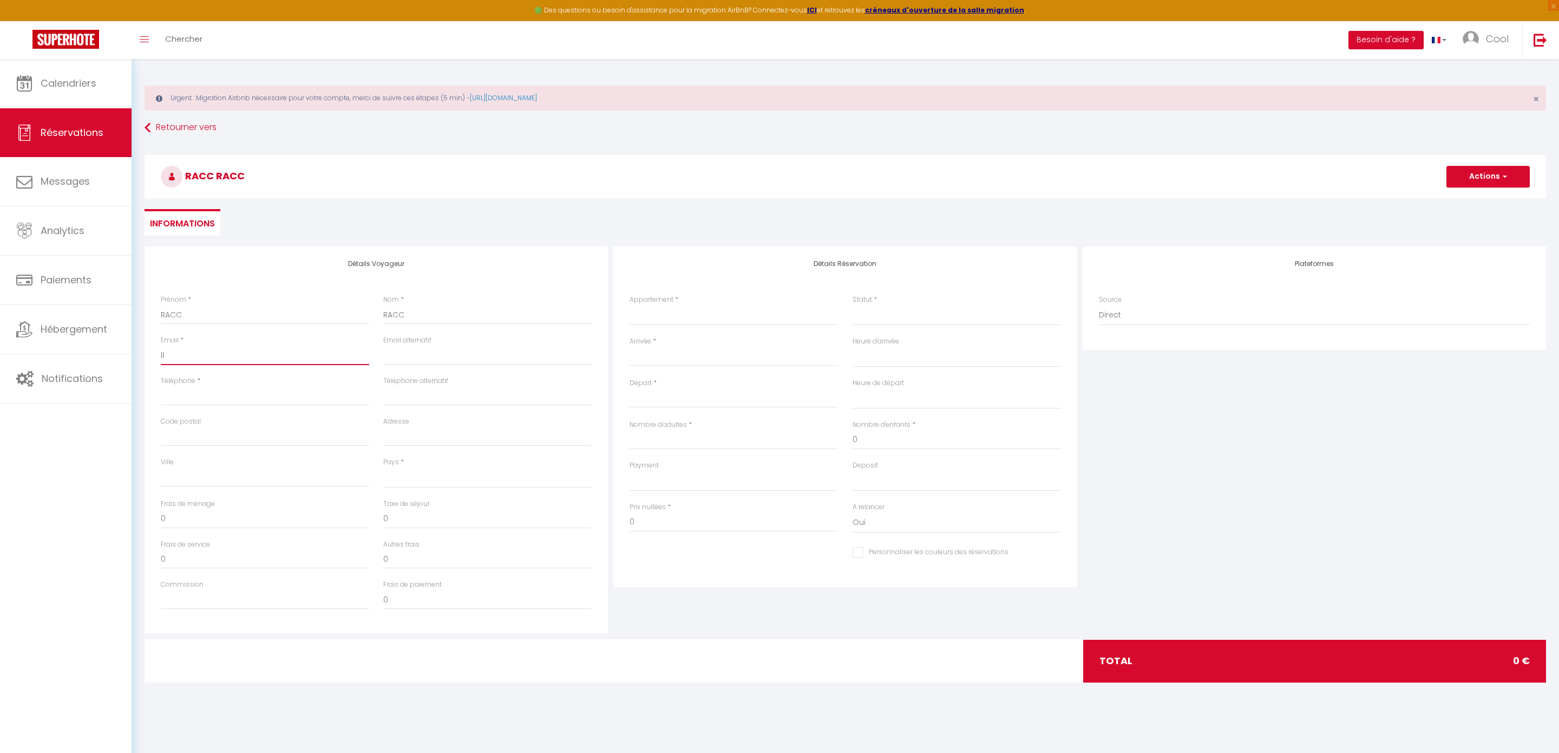
select select
checkbox input "false"
type input "lli"
select select
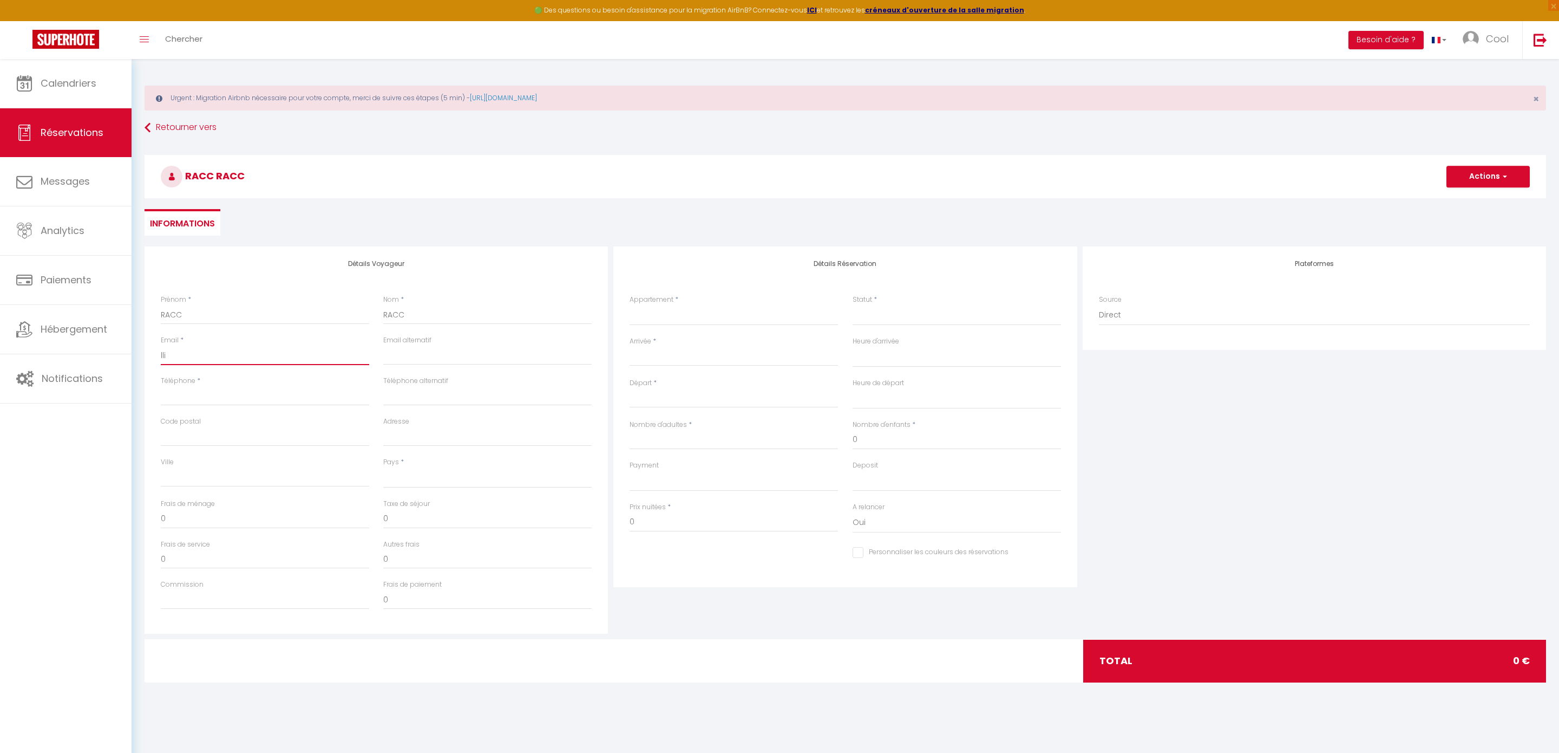
select select
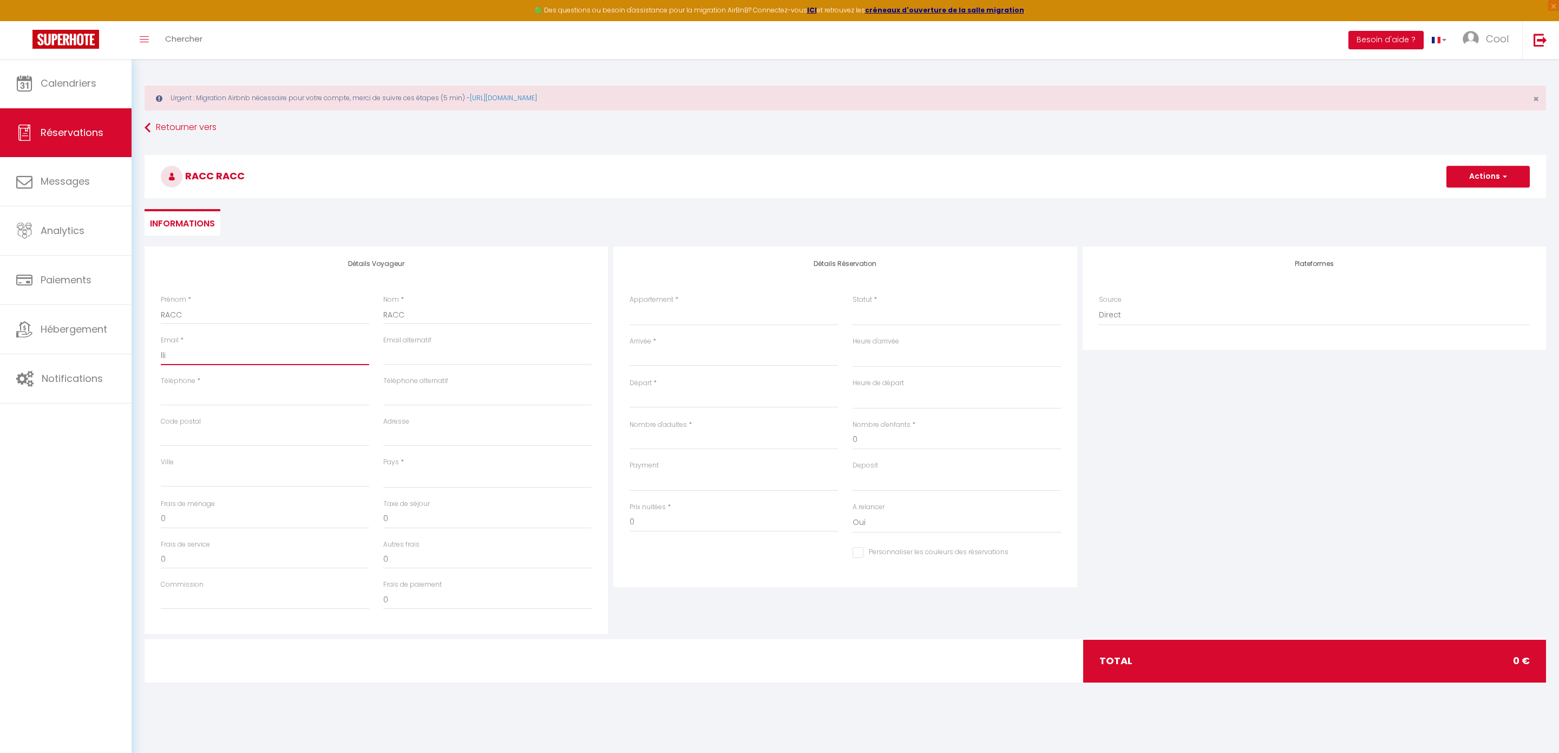
select select
checkbox input "false"
type input "llit"
select select
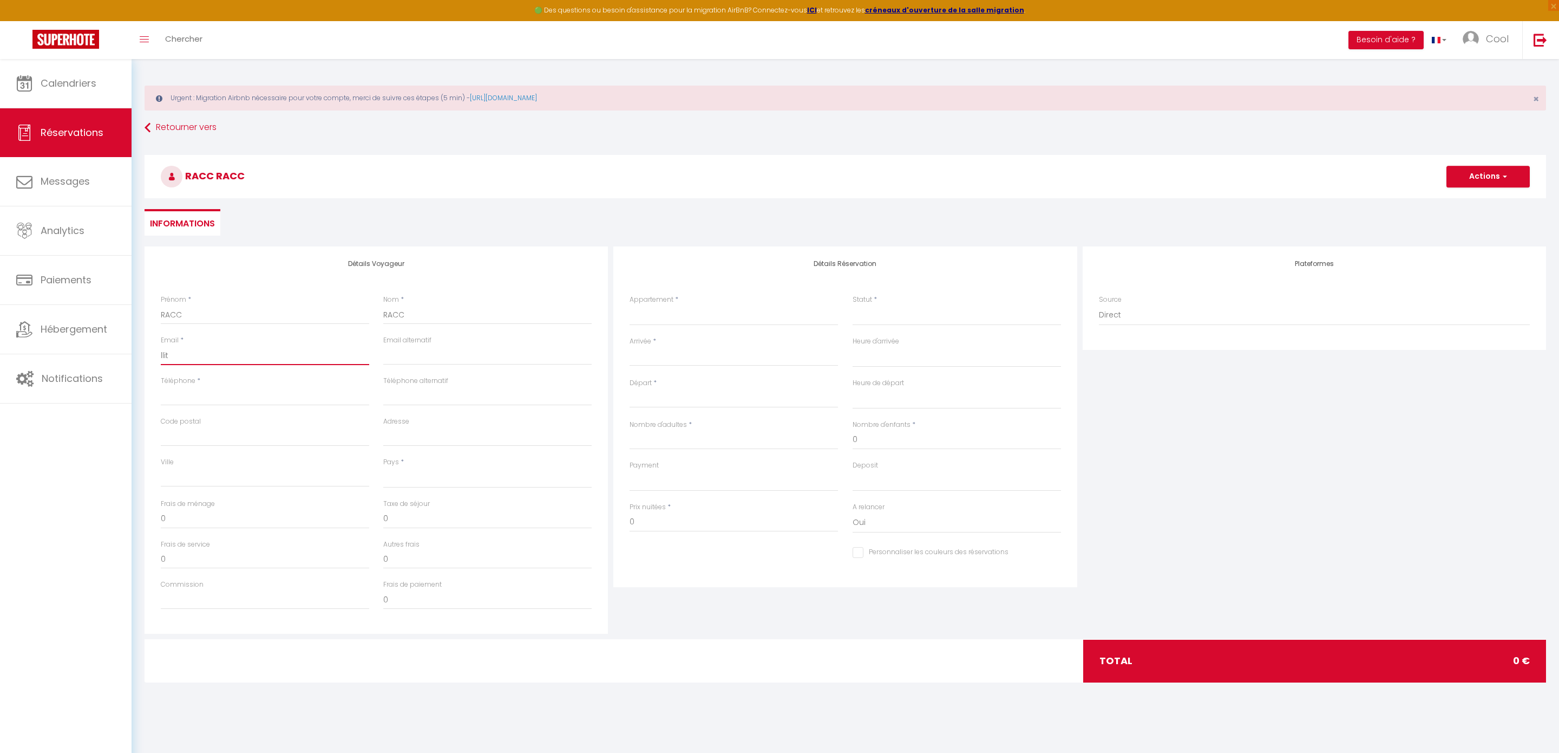
select select
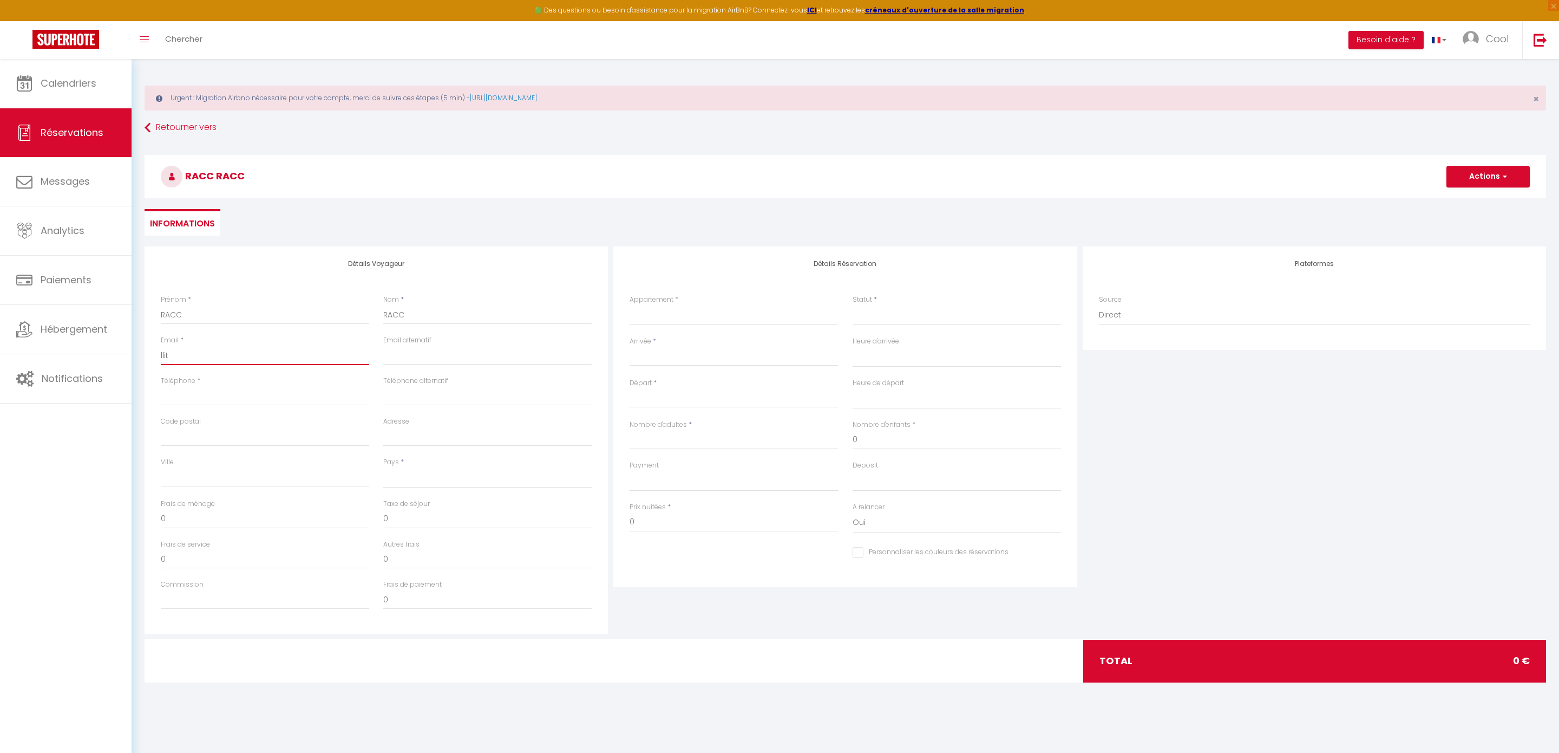
checkbox input "false"
type input "llita"
select select
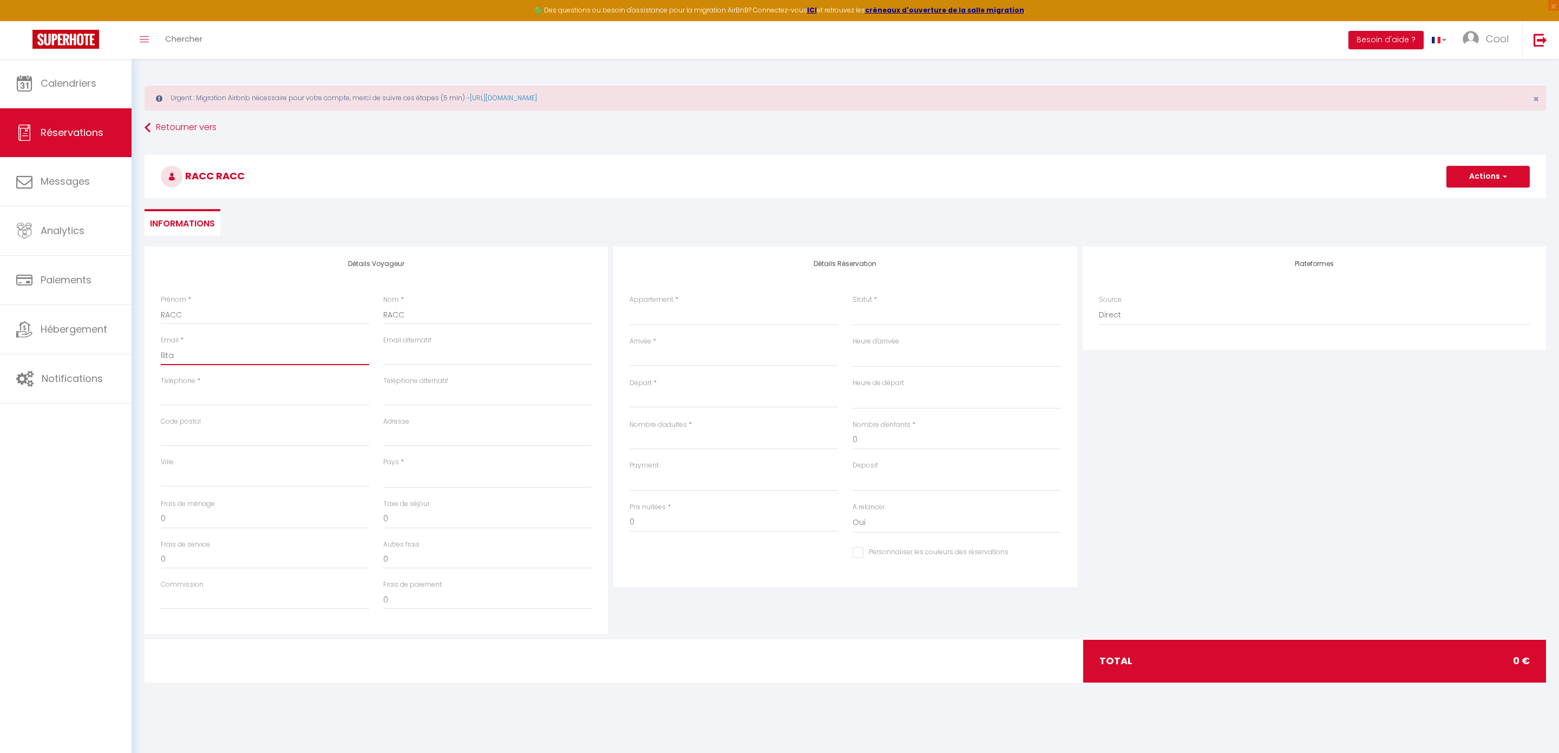
select select
checkbox input "false"
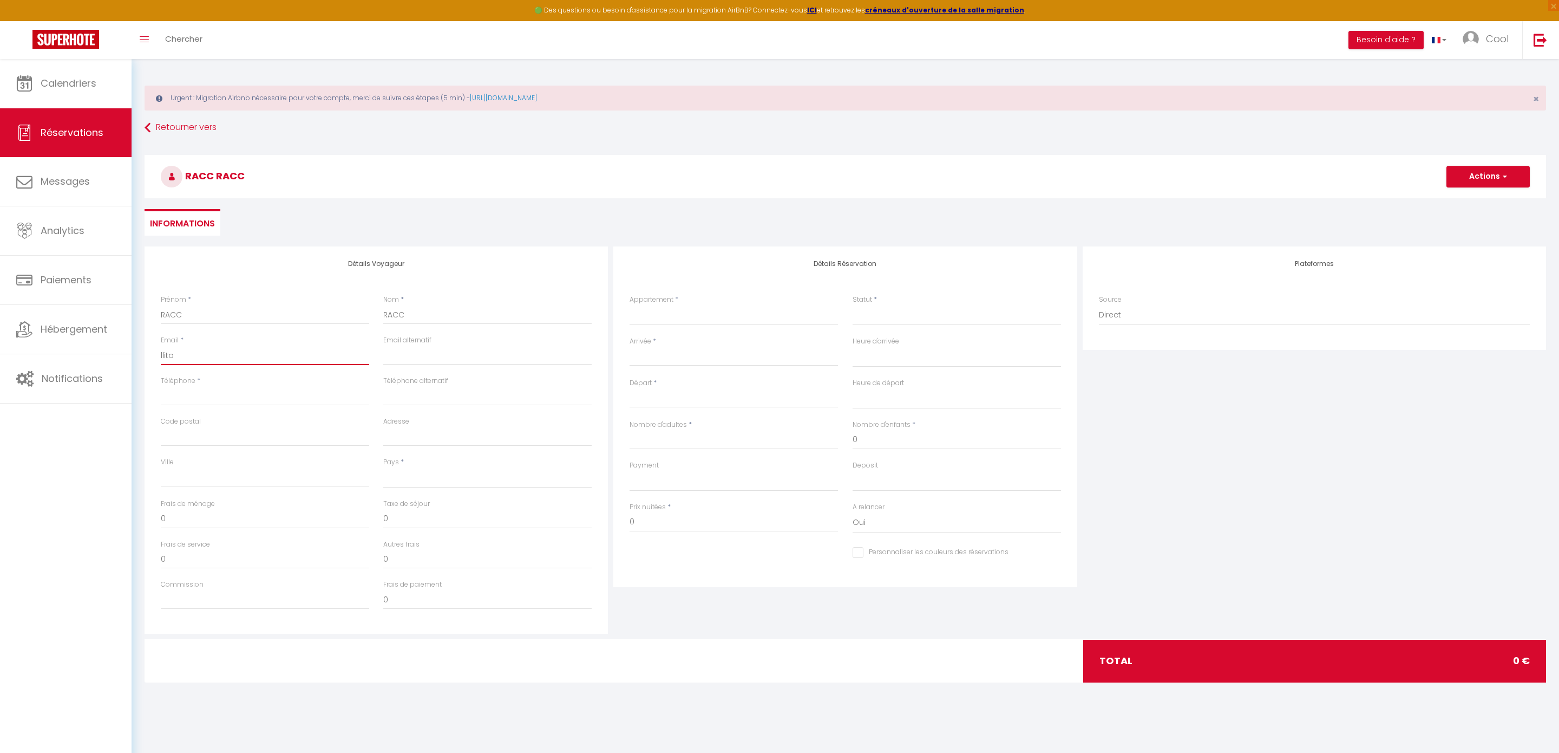
type input "llitau"
select select
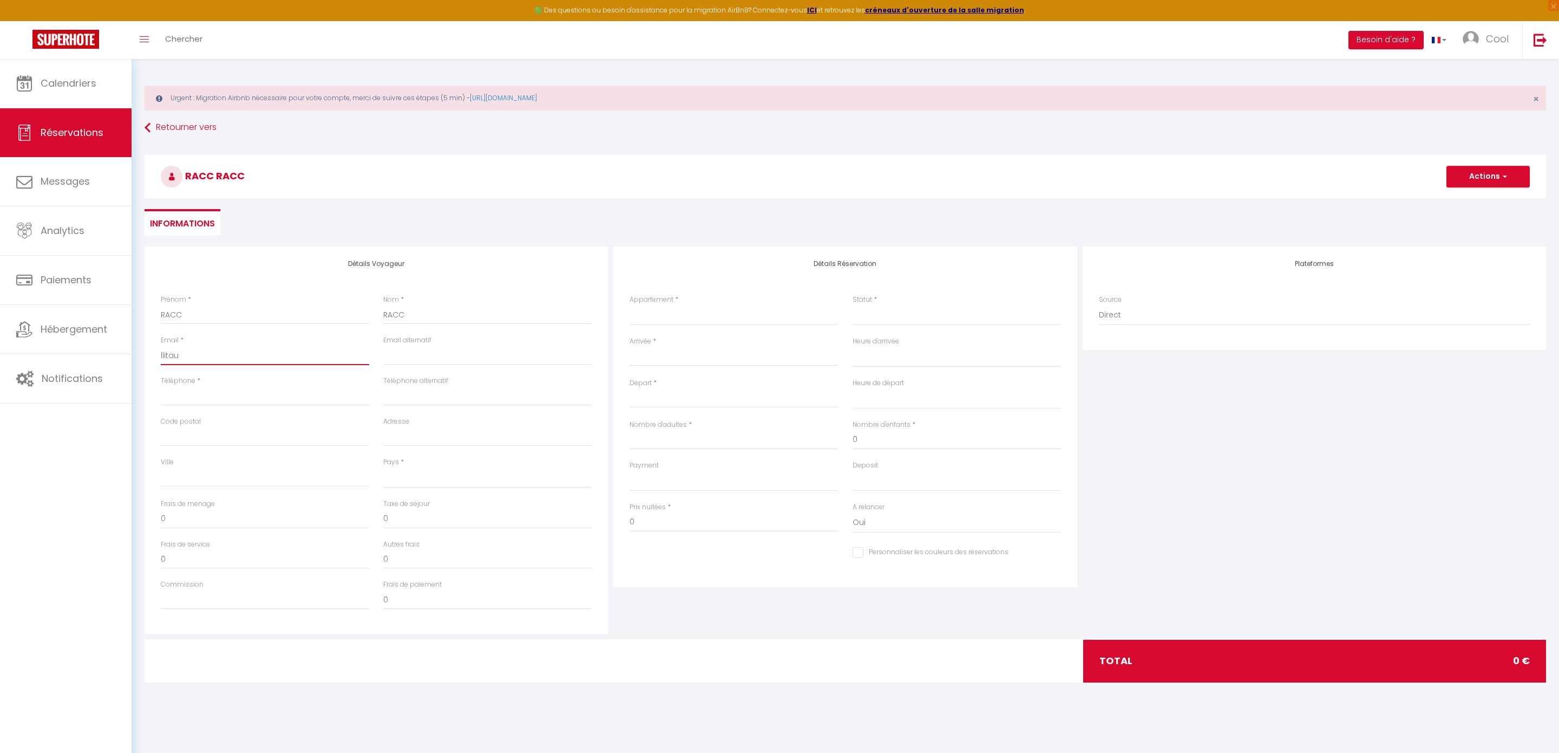
select select
checkbox input "false"
type input "llitauc"
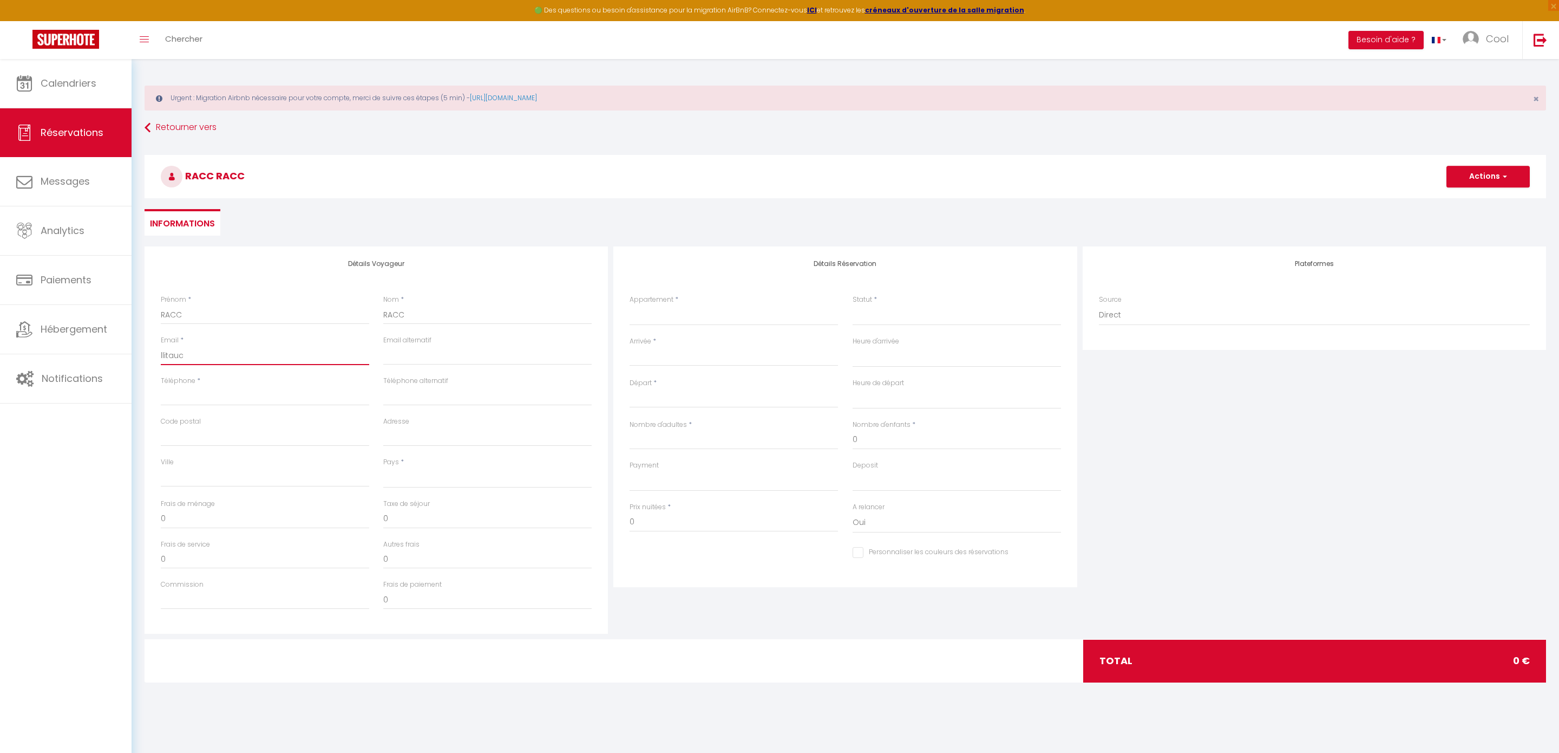
select select
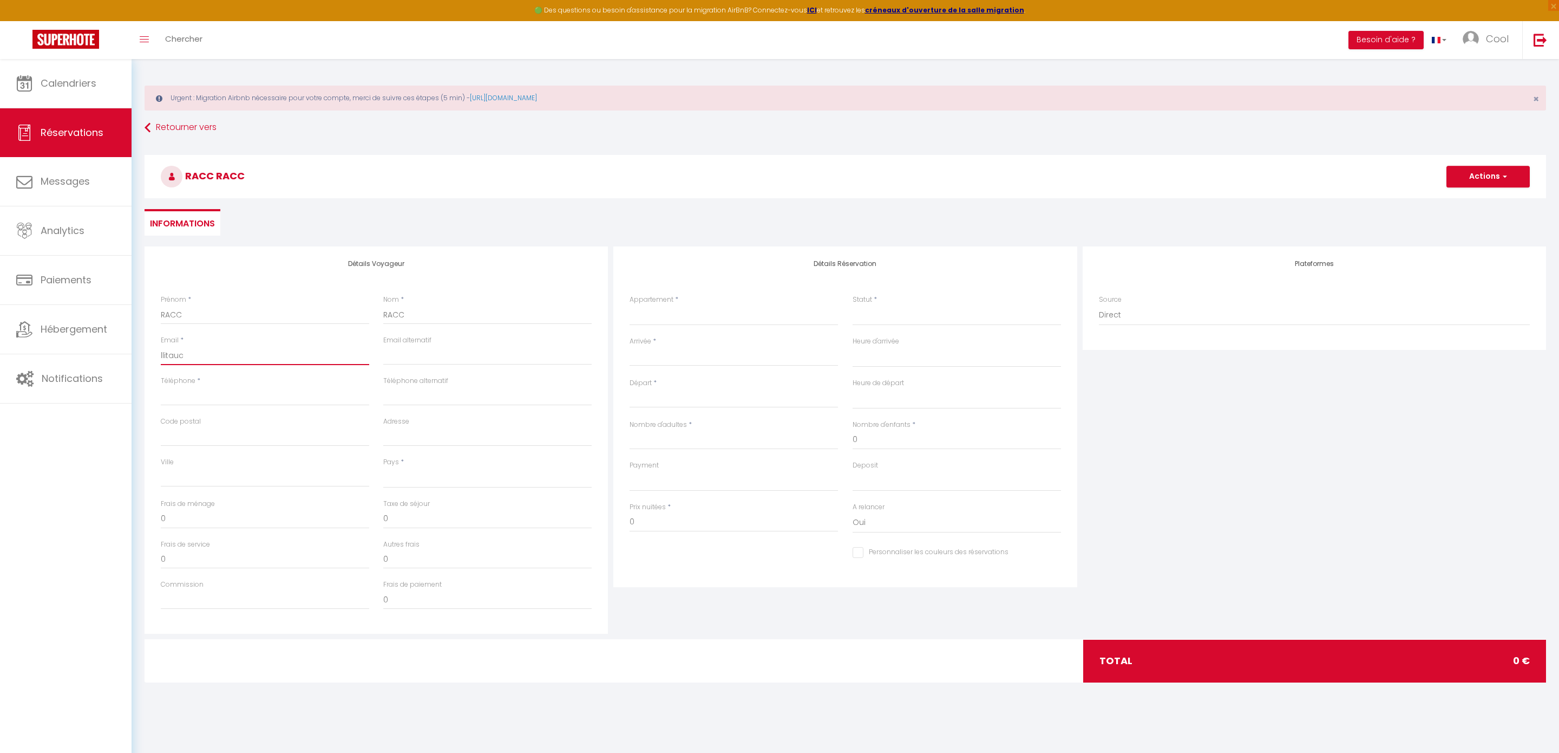
select select
checkbox input "false"
type input "llitauca"
select select
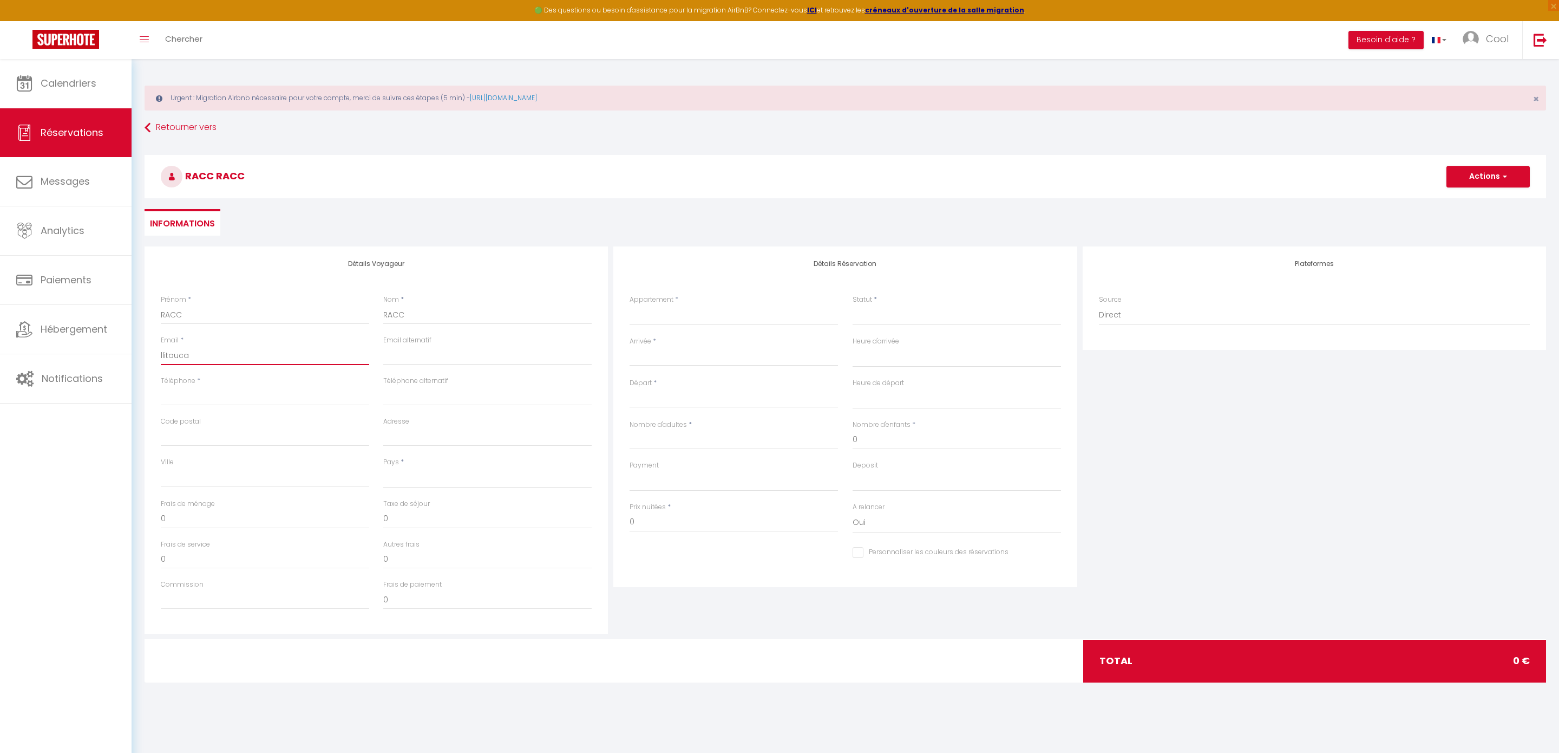
select select
click at [259, 395] on input "Téléphone" at bounding box center [265, 395] width 208 height 19
drag, startPoint x: 519, startPoint y: 357, endPoint x: 324, endPoint y: 356, distance: 194.9
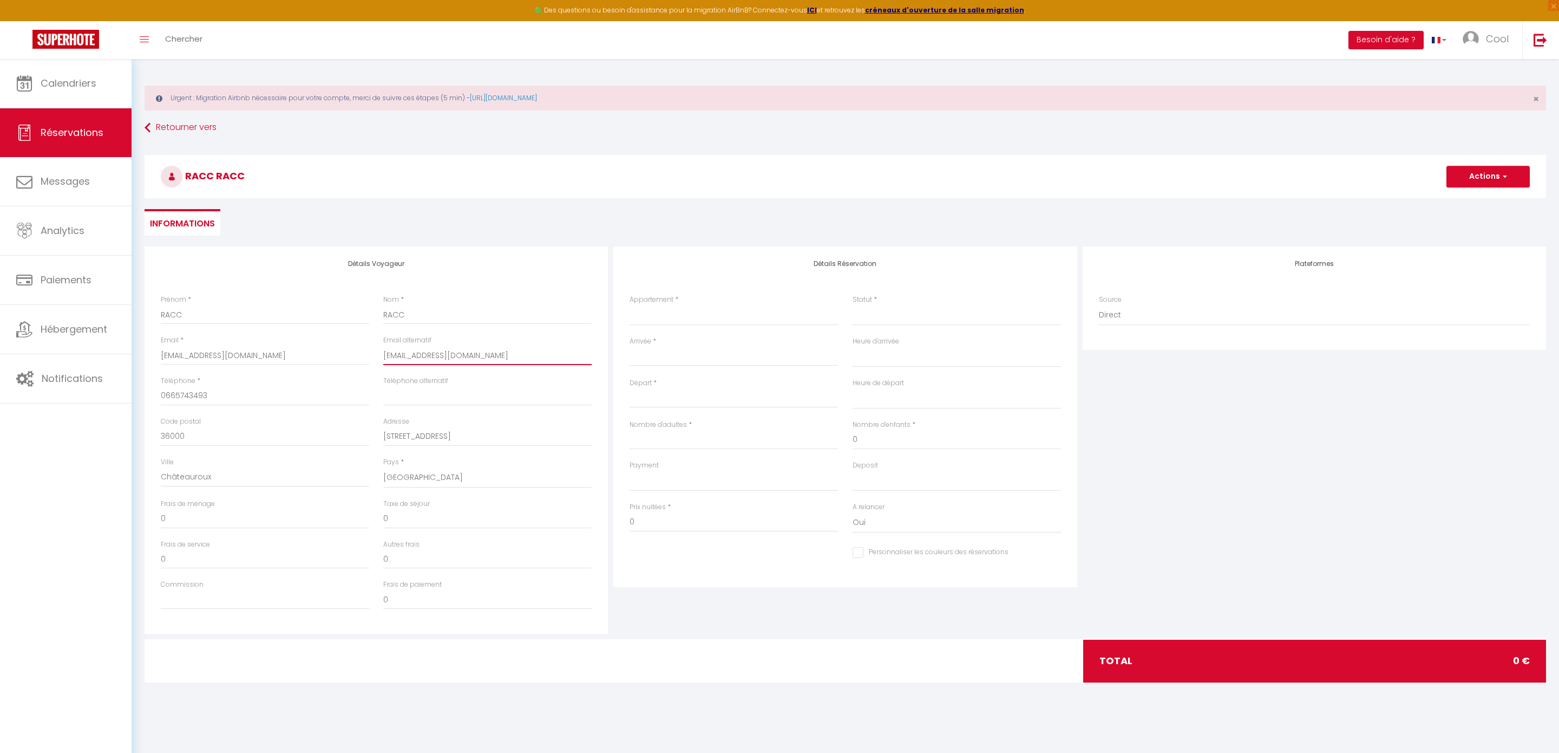
click at [324, 356] on div "Email * [EMAIL_ADDRESS][DOMAIN_NAME] Email alternatif [EMAIL_ADDRESS][DOMAIN_NA…" at bounding box center [377, 355] width 446 height 41
drag, startPoint x: 488, startPoint y: 436, endPoint x: 333, endPoint y: 437, distance: 154.8
click at [333, 437] on div "Code postal 36000 Adresse [STREET_ADDRESS]" at bounding box center [377, 436] width 446 height 41
click at [637, 619] on div "Détails Réservation Appartement * Au Dolce Vita Au Nid Au clos des aubrys Au [G…" at bounding box center [845, 439] width 469 height 387
click at [659, 321] on select "Au Dolce Vita Au Nid Au clos des aubrys [GEOGRAPHIC_DATA] Au [PERSON_NAME] À l'…" at bounding box center [734, 315] width 208 height 21
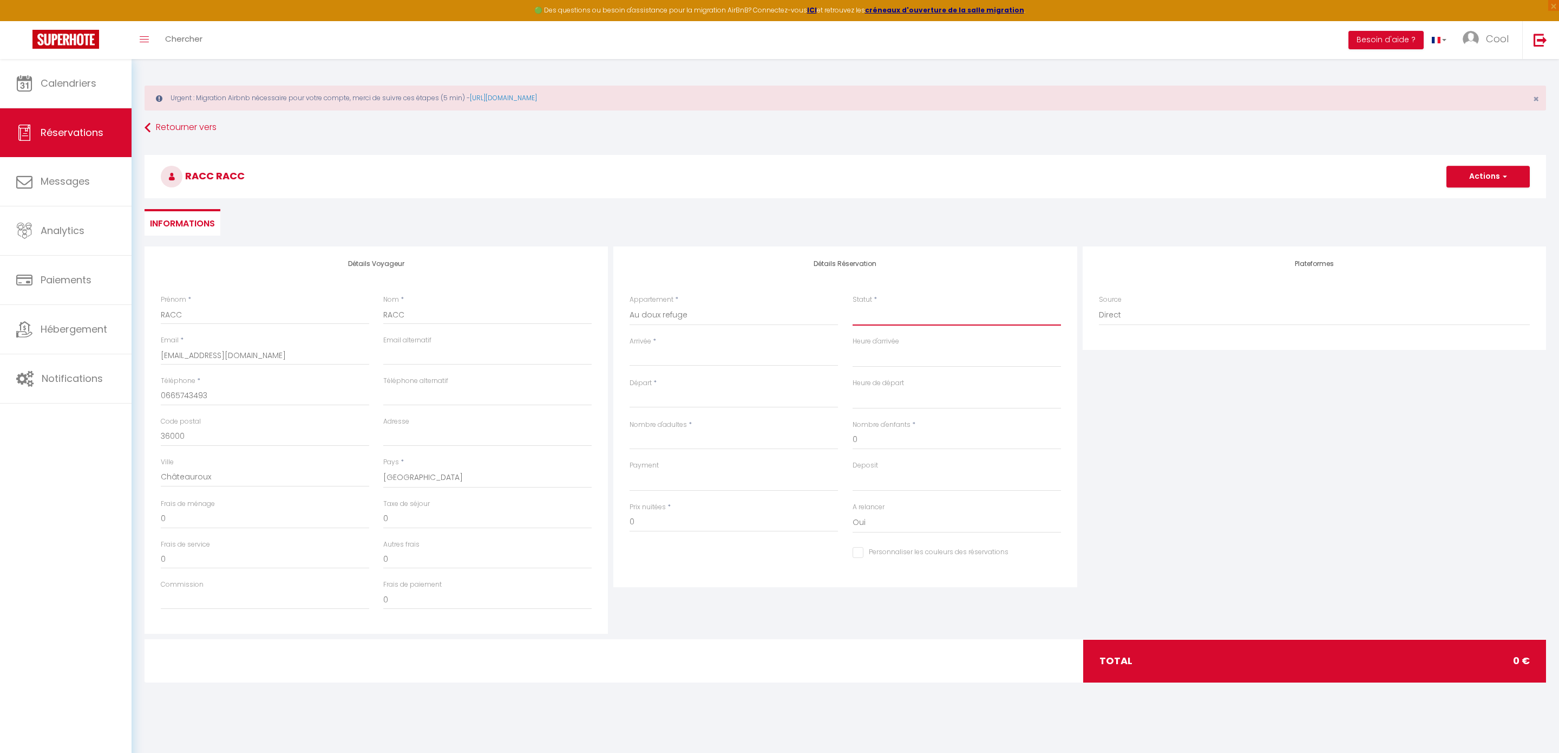
click at [891, 310] on select "Confirmé Non Confirmé [PERSON_NAME] par le voyageur No Show Request" at bounding box center [957, 315] width 208 height 21
click at [894, 323] on select "Confirmé Non Confirmé [PERSON_NAME] par le voyageur No Show Request" at bounding box center [957, 315] width 208 height 21
click at [897, 319] on select "Confirmé Non Confirmé [PERSON_NAME] par le voyageur No Show Request" at bounding box center [957, 315] width 208 height 21
click at [718, 353] on input "Arrivée" at bounding box center [734, 357] width 208 height 14
click at [754, 443] on span "12" at bounding box center [757, 441] width 23 height 22
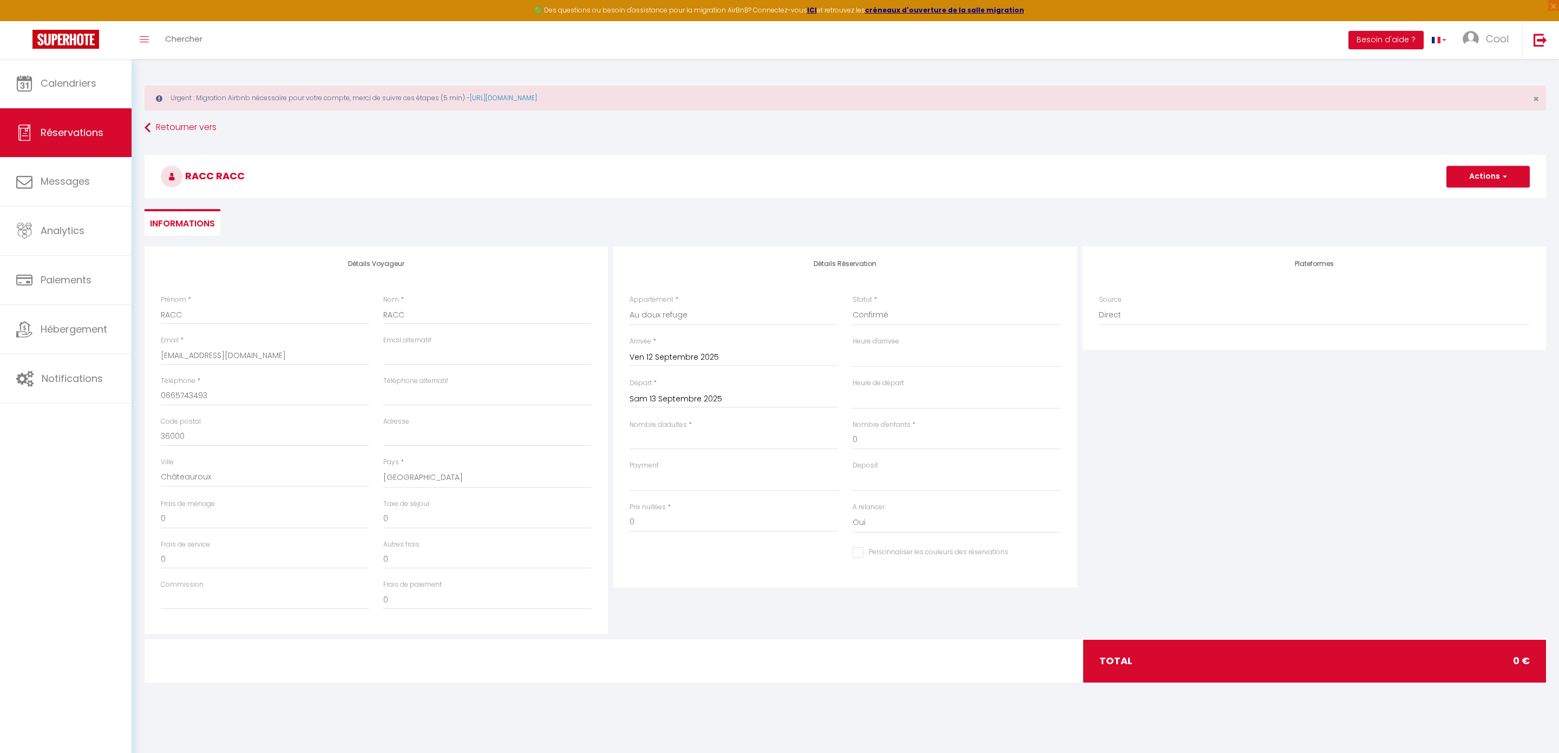
click at [732, 398] on input "Sam 13 Septembre 2025" at bounding box center [734, 399] width 208 height 14
click at [693, 508] on span "16" at bounding box center [687, 504] width 23 height 22
click at [695, 565] on div "Personnaliser les couleurs des réservations #D7092E" at bounding box center [846, 559] width 446 height 30
click at [686, 435] on input "Nombre d'adultes" at bounding box center [734, 439] width 208 height 19
click at [720, 310] on select "Au Dolce Vita Au Nid Au clos des aubrys [GEOGRAPHIC_DATA] Au [PERSON_NAME] À l'…" at bounding box center [734, 315] width 208 height 21
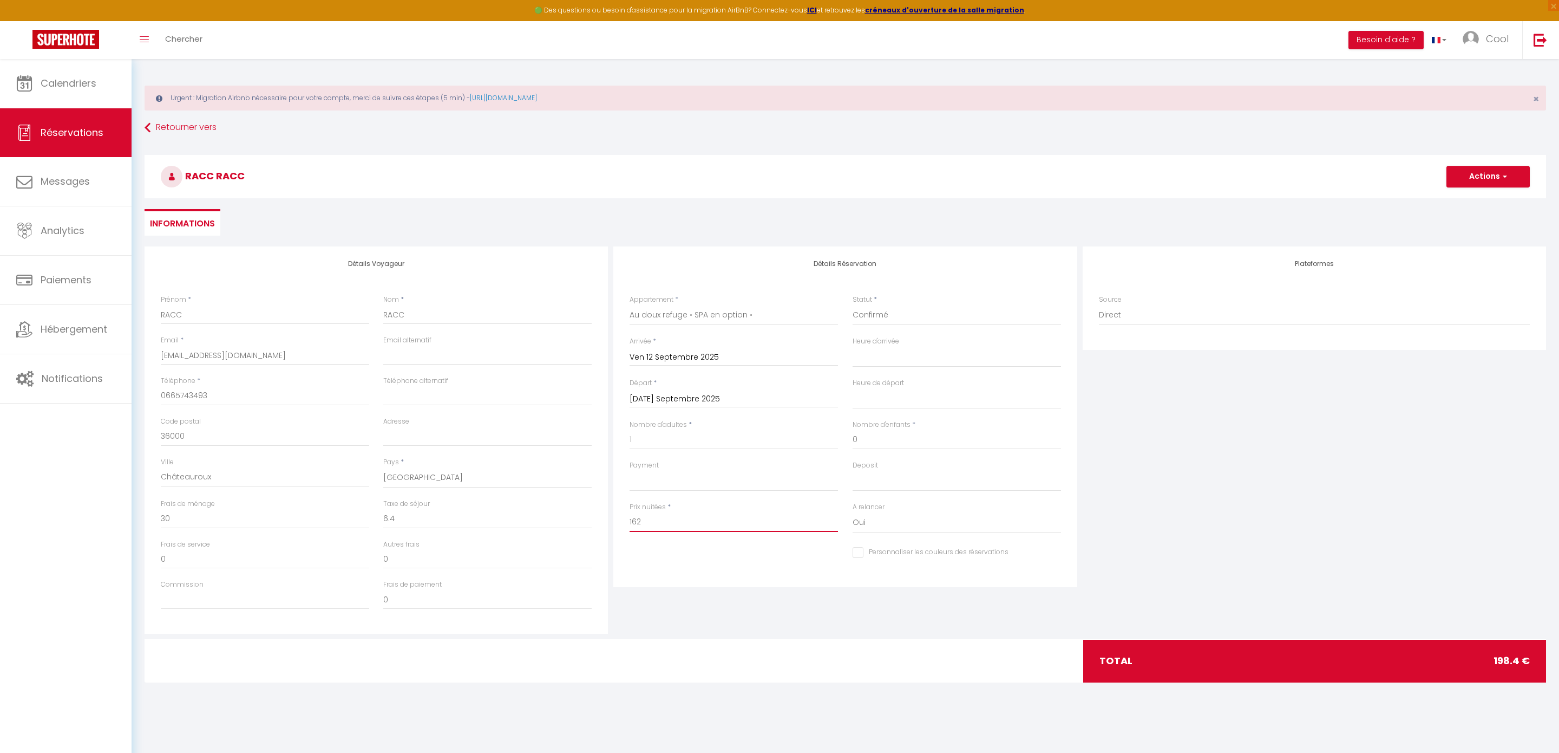
drag, startPoint x: 663, startPoint y: 520, endPoint x: 622, endPoint y: 525, distance: 41.4
click at [622, 525] on div "Détails Réservation Appartement * Au Dolce Vita Au Nid Au clos des aubrys Au [G…" at bounding box center [844, 416] width 463 height 341
click at [723, 572] on div "Personnaliser les couleurs des réservations #D7092E" at bounding box center [846, 559] width 446 height 30
click at [1494, 173] on button "Actions" at bounding box center [1488, 177] width 83 height 22
click at [1452, 205] on link "Enregistrer" at bounding box center [1478, 200] width 86 height 14
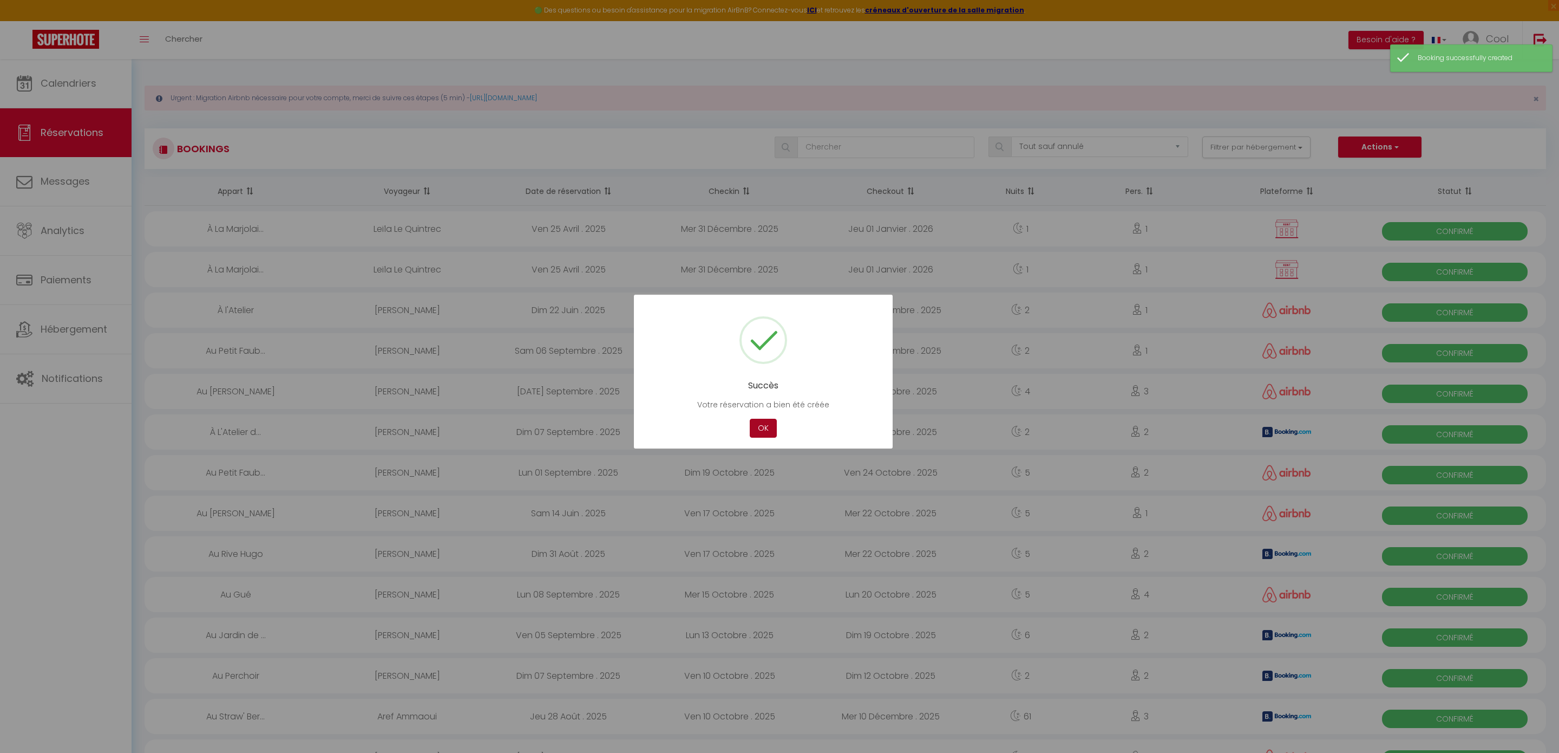
click at [771, 428] on button "OK" at bounding box center [763, 428] width 27 height 19
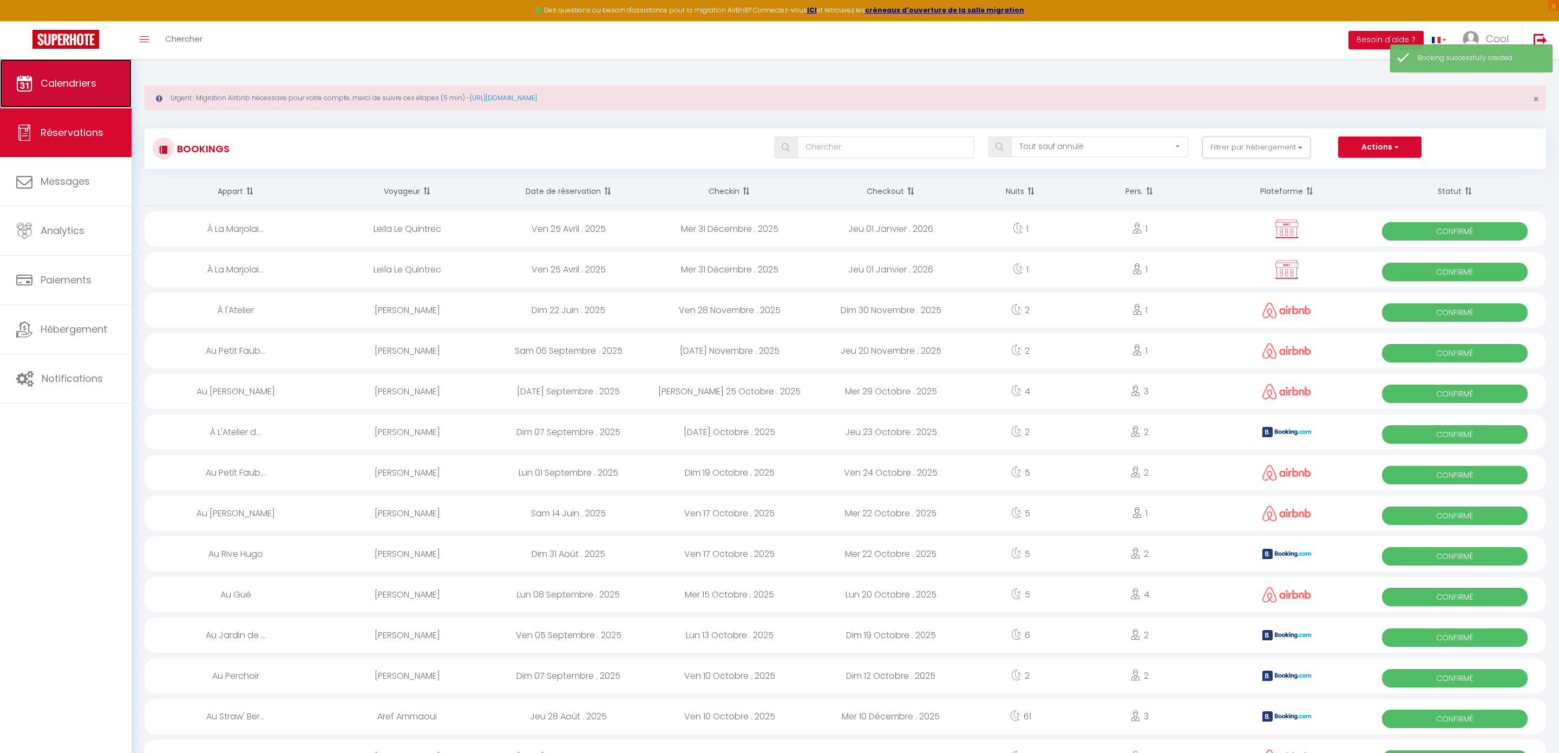
click at [69, 84] on span "Calendriers" at bounding box center [69, 83] width 56 height 14
